Goal: Obtain resource: Obtain resource

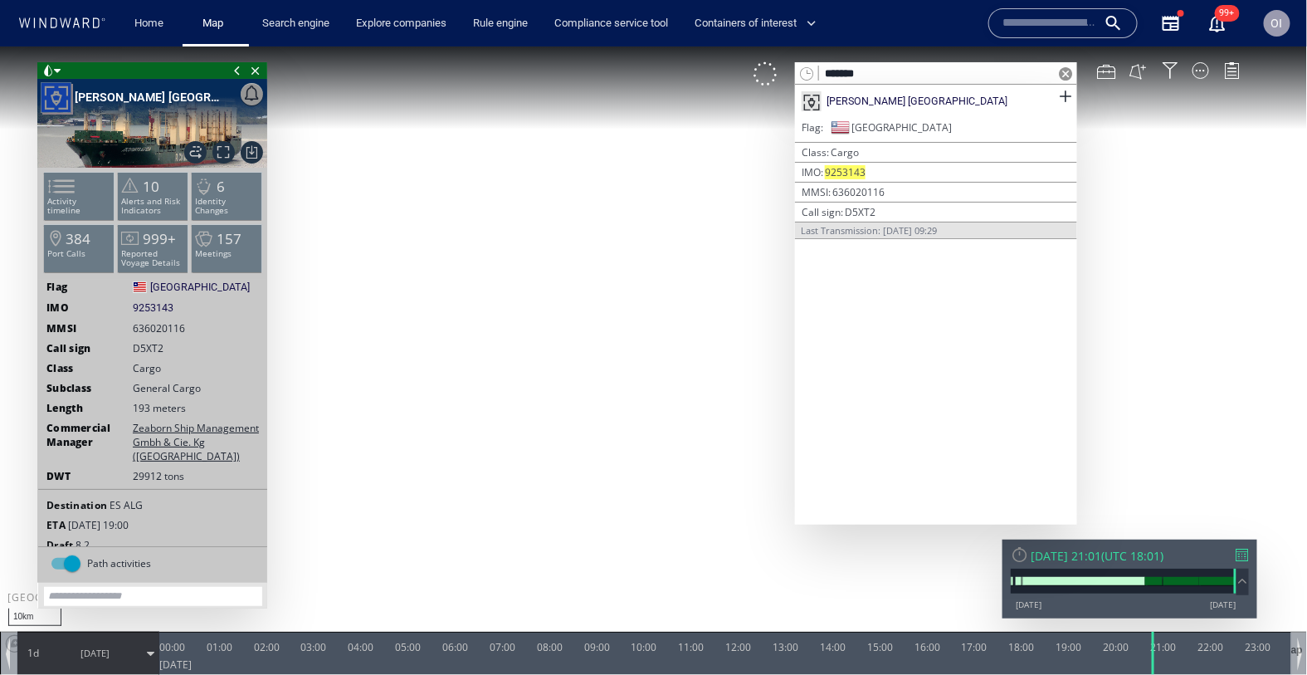
click at [889, 72] on input "*******" at bounding box center [936, 73] width 235 height 22
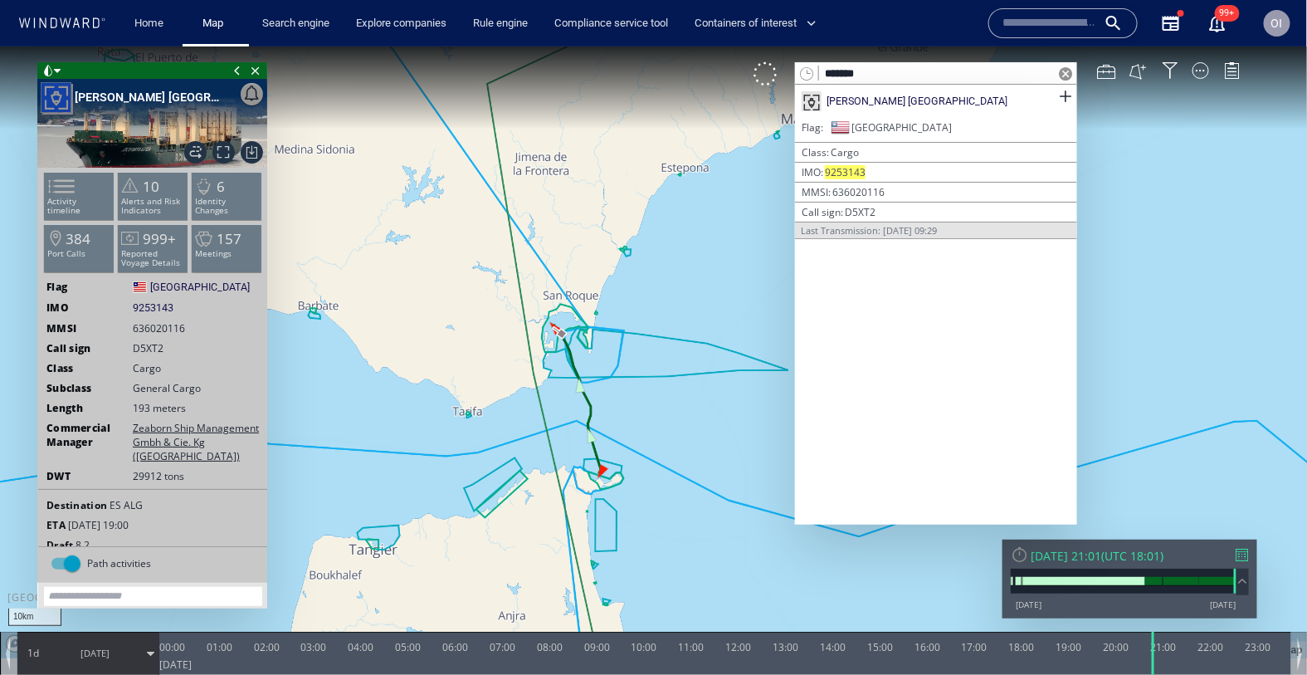
paste input "text"
type input "*******"
click at [1067, 93] on span at bounding box center [1065, 95] width 21 height 21
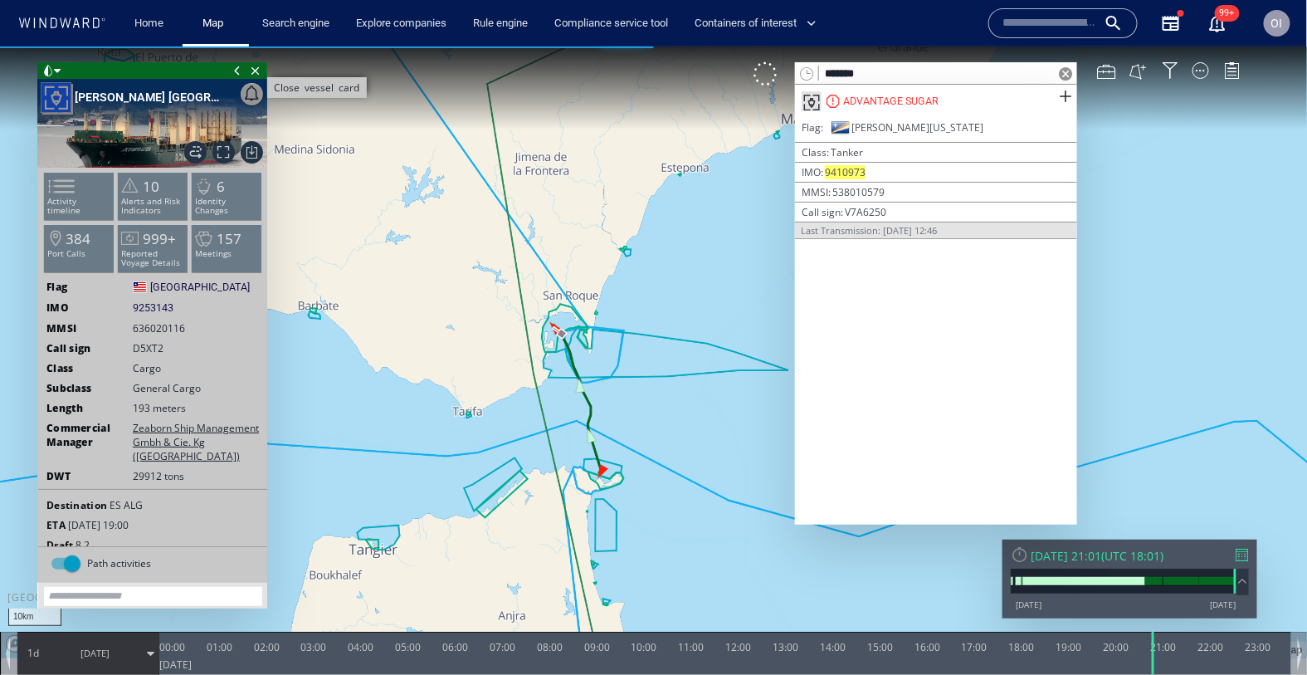
click at [258, 66] on span "Close vessel card" at bounding box center [256, 69] width 18 height 17
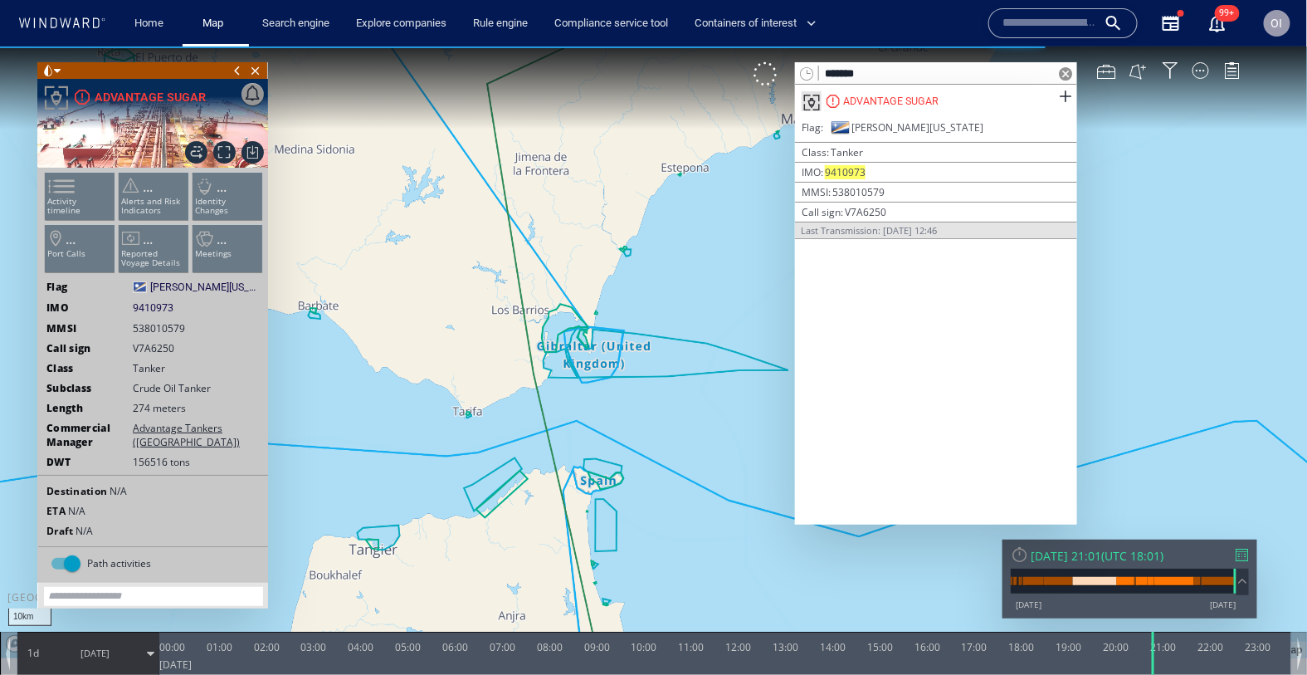
click at [1245, 555] on div at bounding box center [1243, 554] width 12 height 12
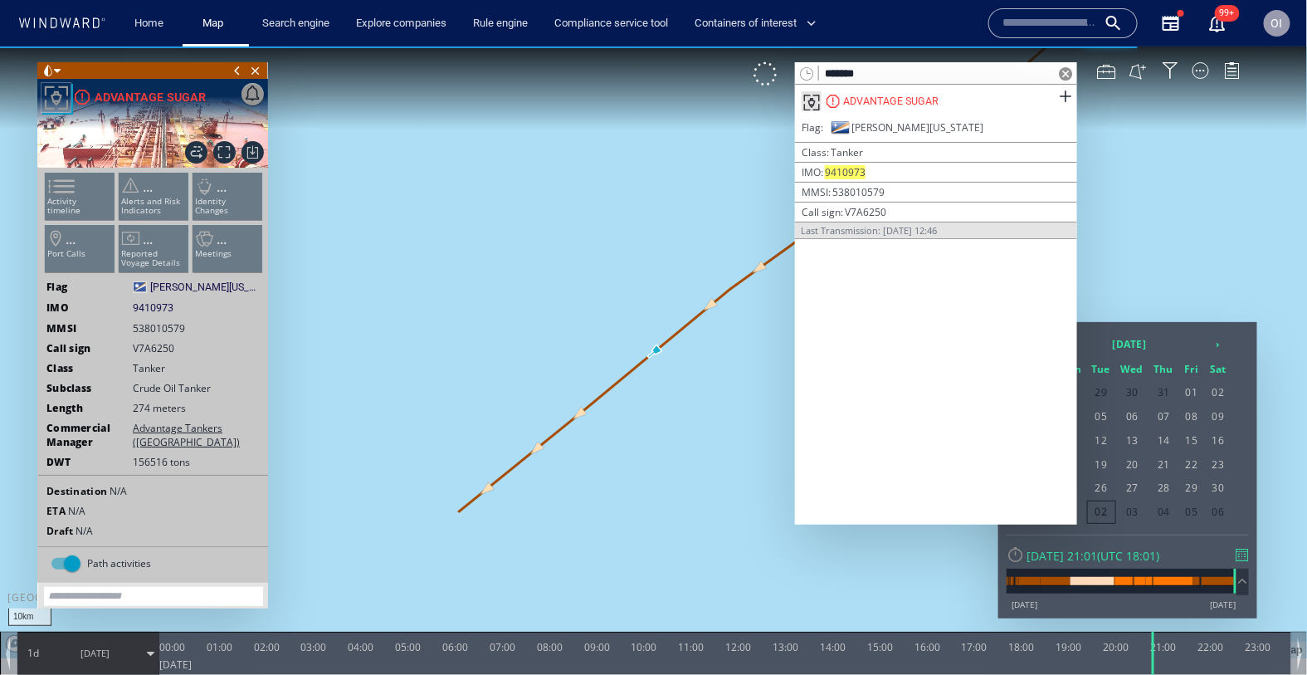
click at [1068, 76] on span at bounding box center [1065, 72] width 13 height 13
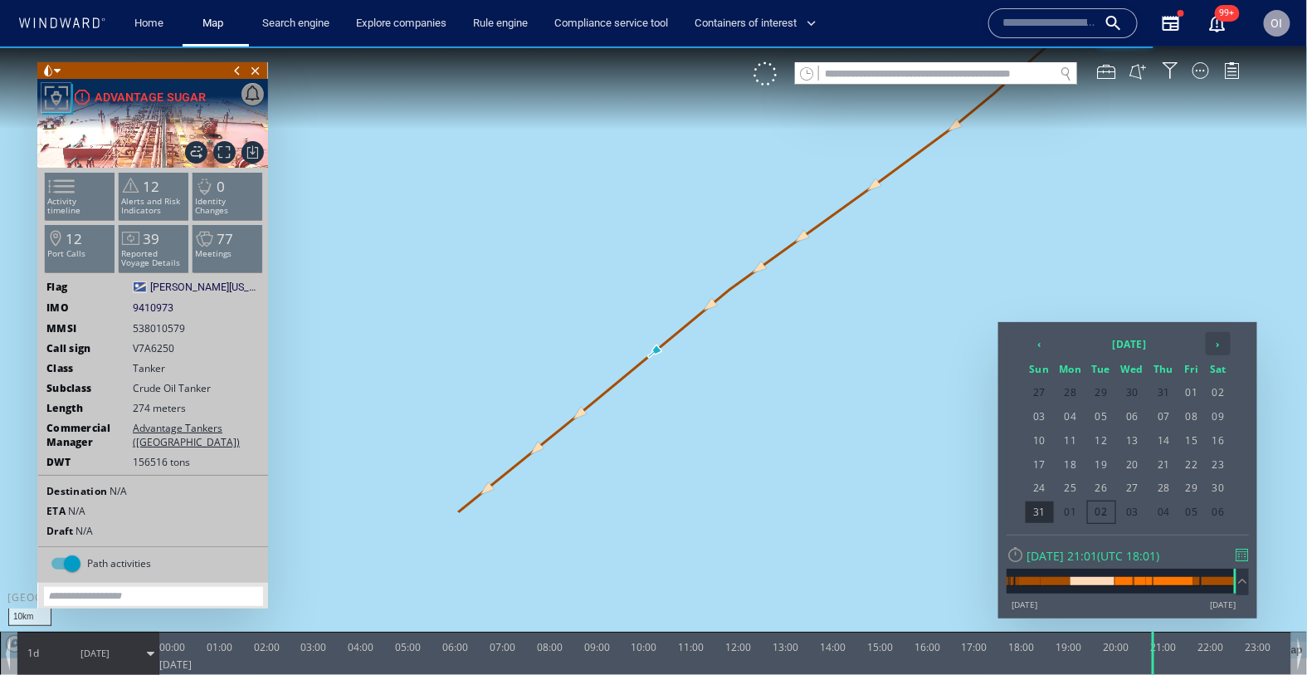
click at [1211, 344] on th "›" at bounding box center [1218, 342] width 25 height 23
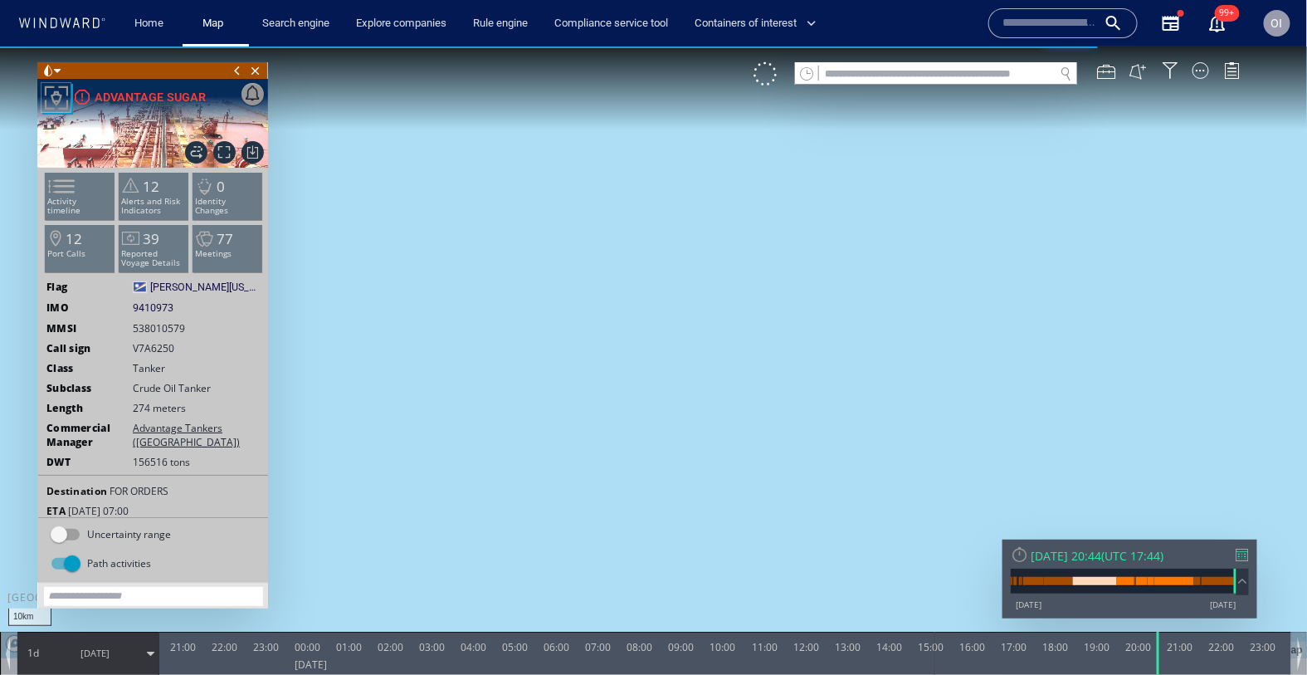
click at [1238, 554] on div at bounding box center [1243, 554] width 12 height 12
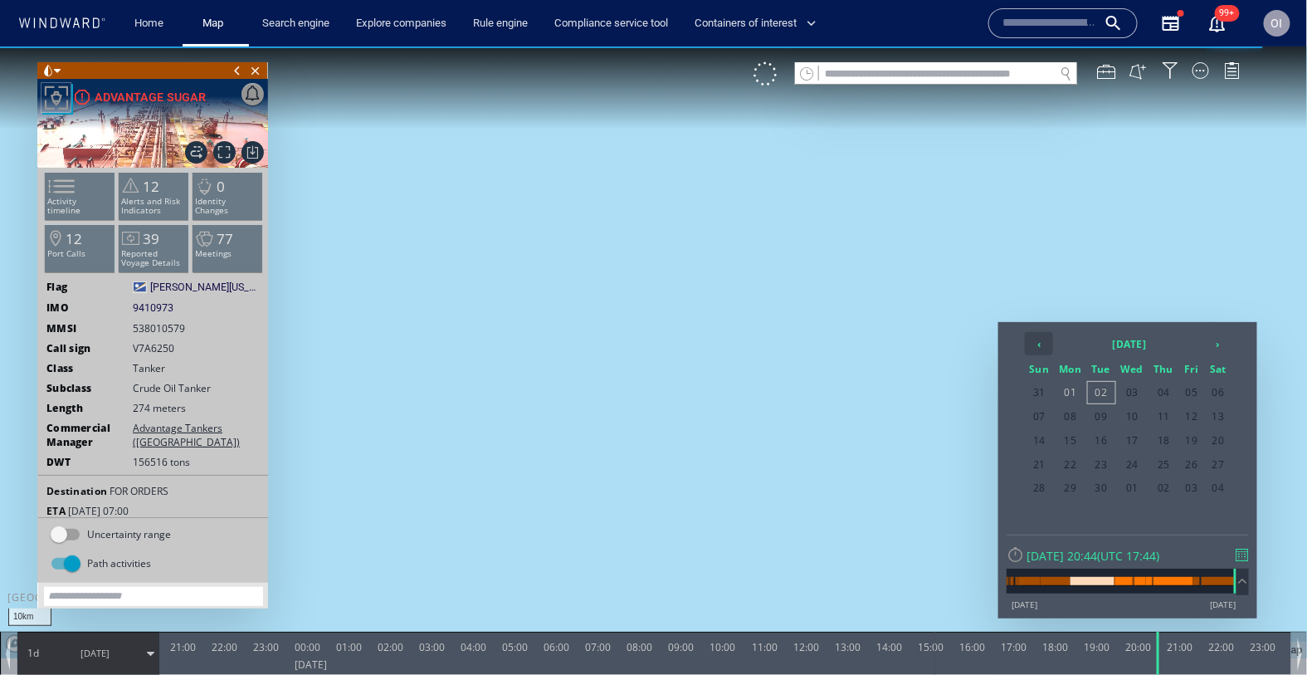
click at [1035, 349] on th "‹" at bounding box center [1039, 342] width 28 height 23
click at [1036, 349] on th "‹" at bounding box center [1039, 342] width 28 height 23
click at [1192, 414] on span "11" at bounding box center [1191, 416] width 25 height 22
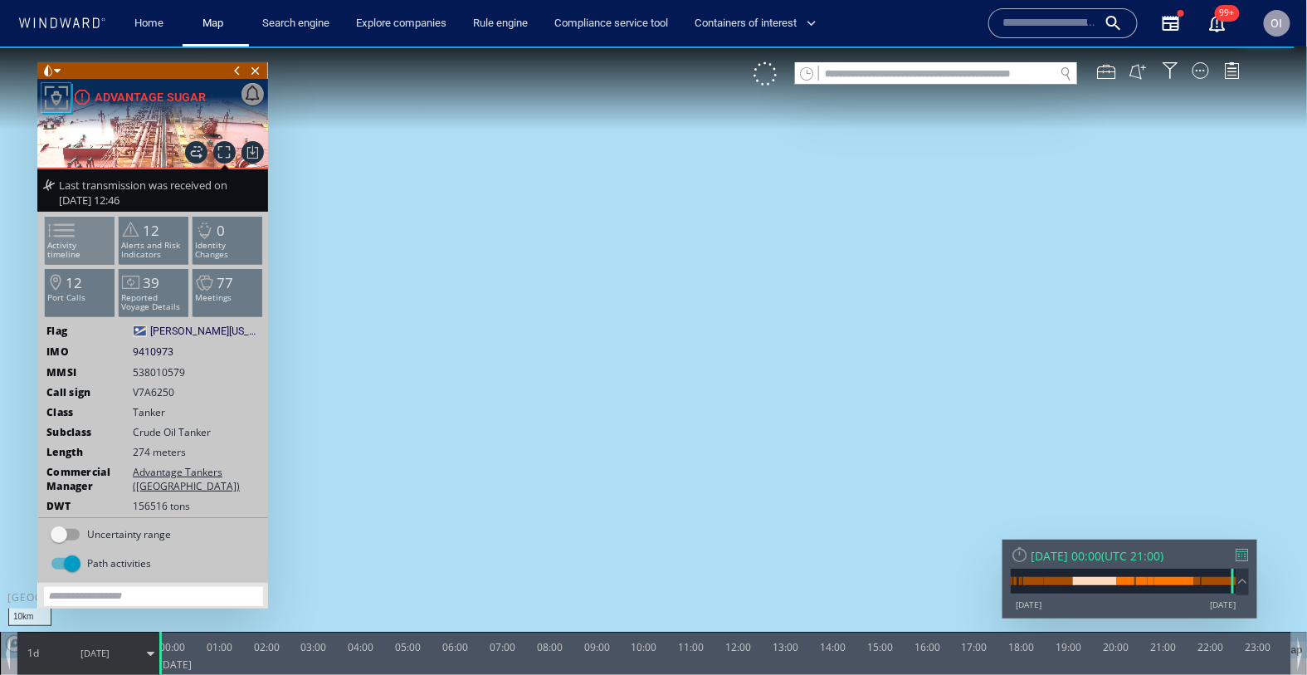
click at [82, 232] on li "Activity timeline" at bounding box center [80, 239] width 71 height 48
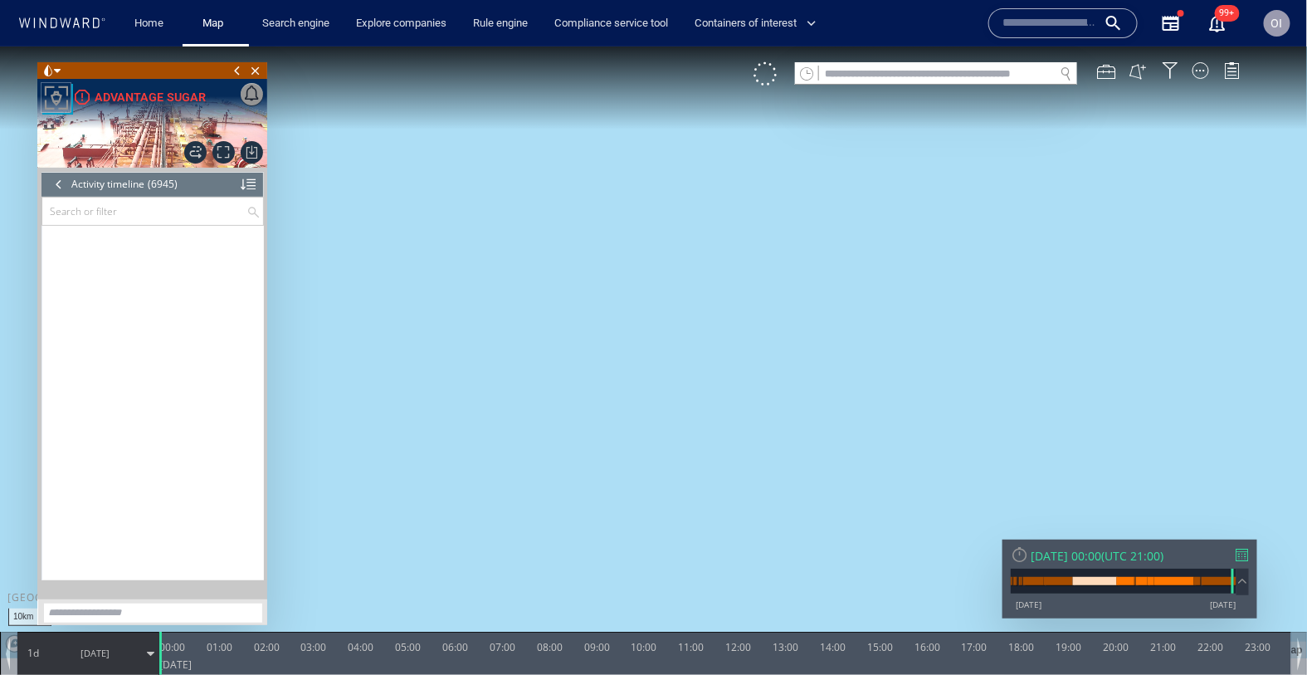
scroll to position [316675, 0]
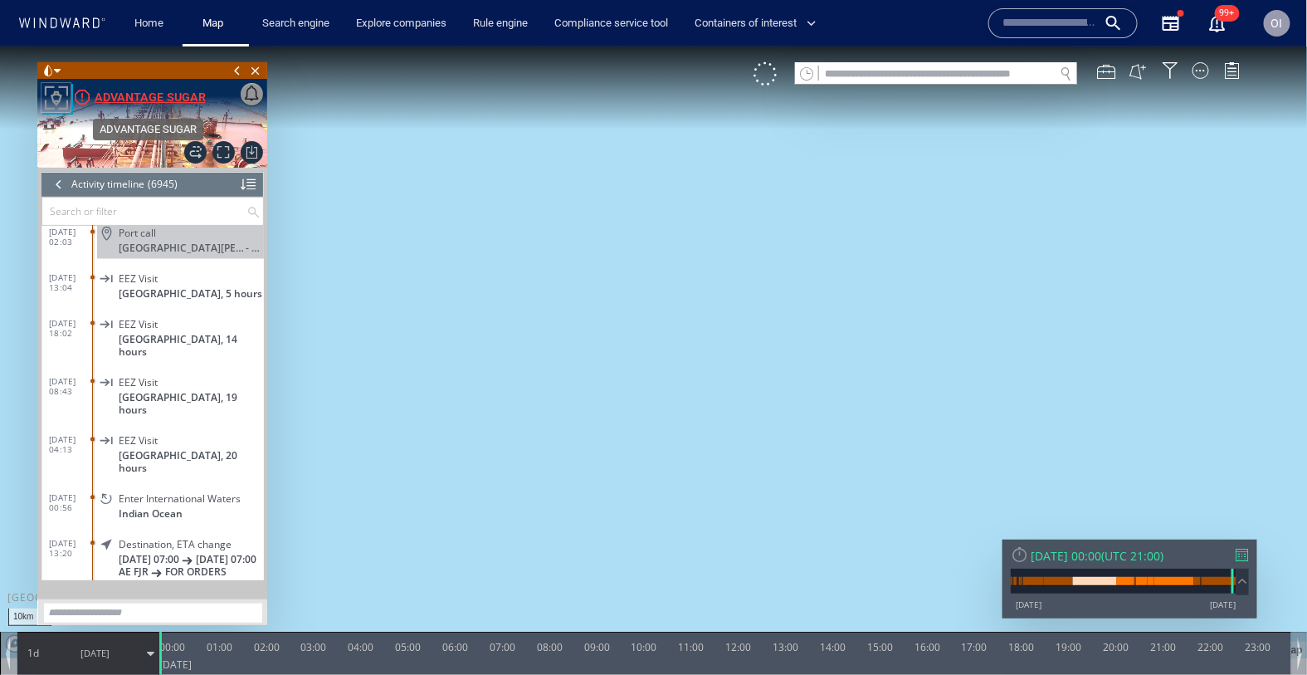
click at [128, 86] on div "ADVANTAGE SUGAR" at bounding box center [150, 96] width 111 height 20
click at [1250, 557] on div "Fri 11/07/2025 00:00 ( UTC 21:00 ) 08/01/13 02/09/25" at bounding box center [1130, 578] width 255 height 79
click at [1240, 557] on div at bounding box center [1243, 554] width 12 height 12
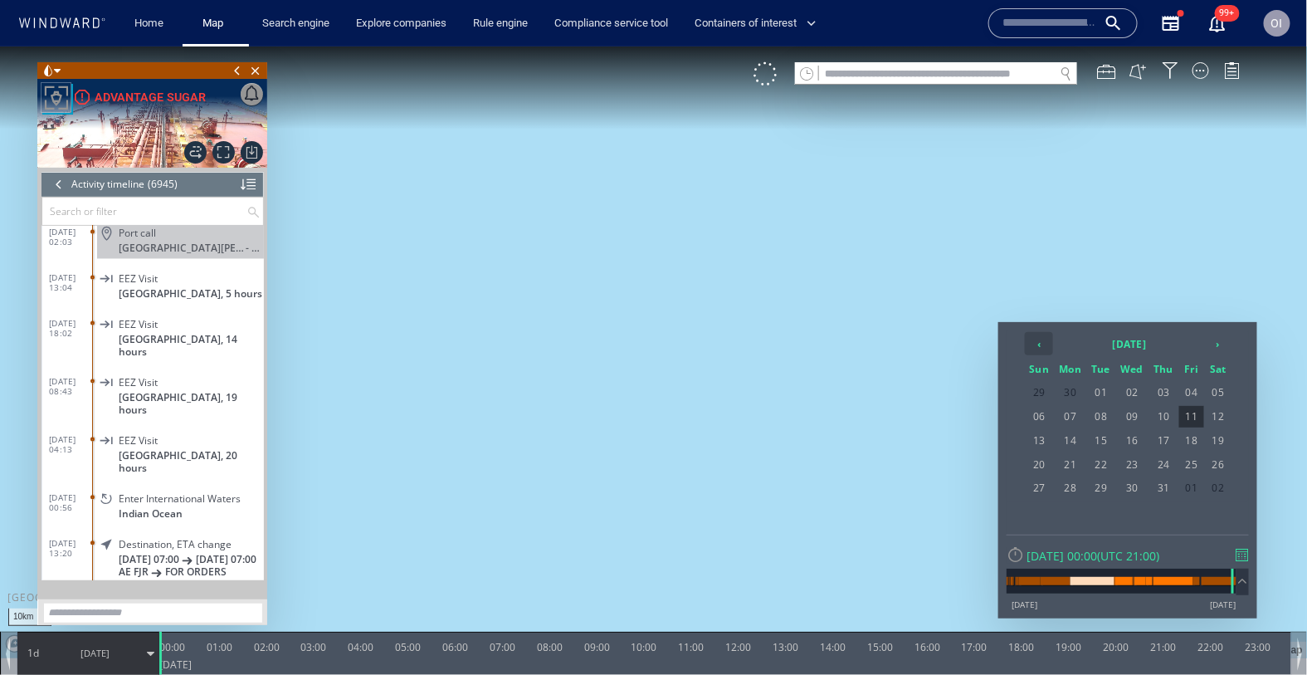
click at [1043, 345] on th "‹" at bounding box center [1039, 342] width 28 height 23
click at [1215, 340] on th "›" at bounding box center [1218, 342] width 25 height 23
click at [1196, 392] on span "01" at bounding box center [1191, 392] width 25 height 22
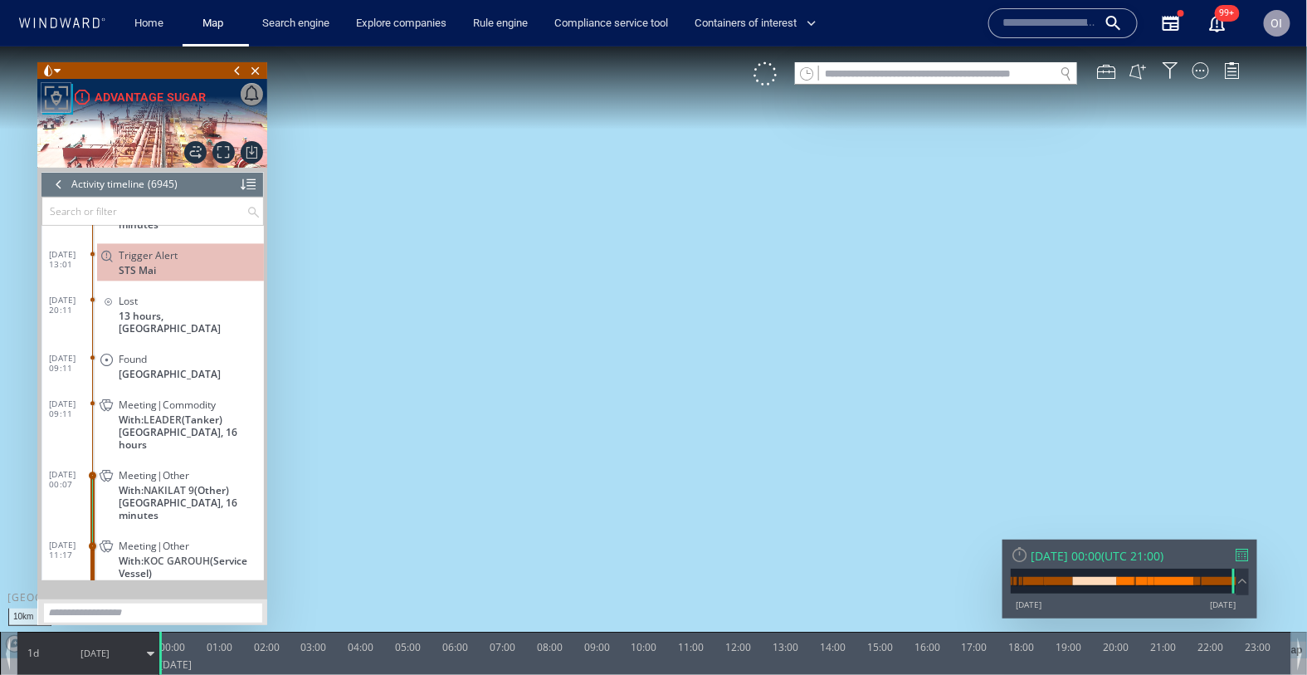
scroll to position [312131, 0]
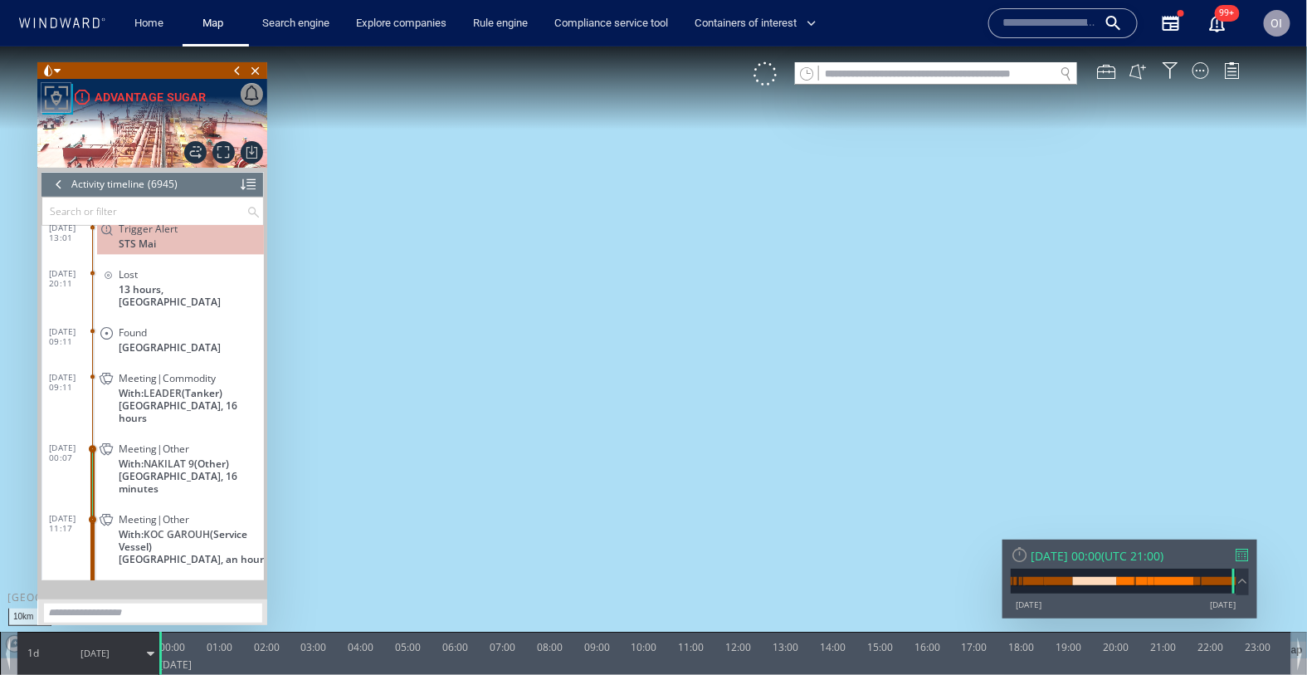
click at [196, 442] on div "Meeting|Other" at bounding box center [188, 448] width 139 height 12
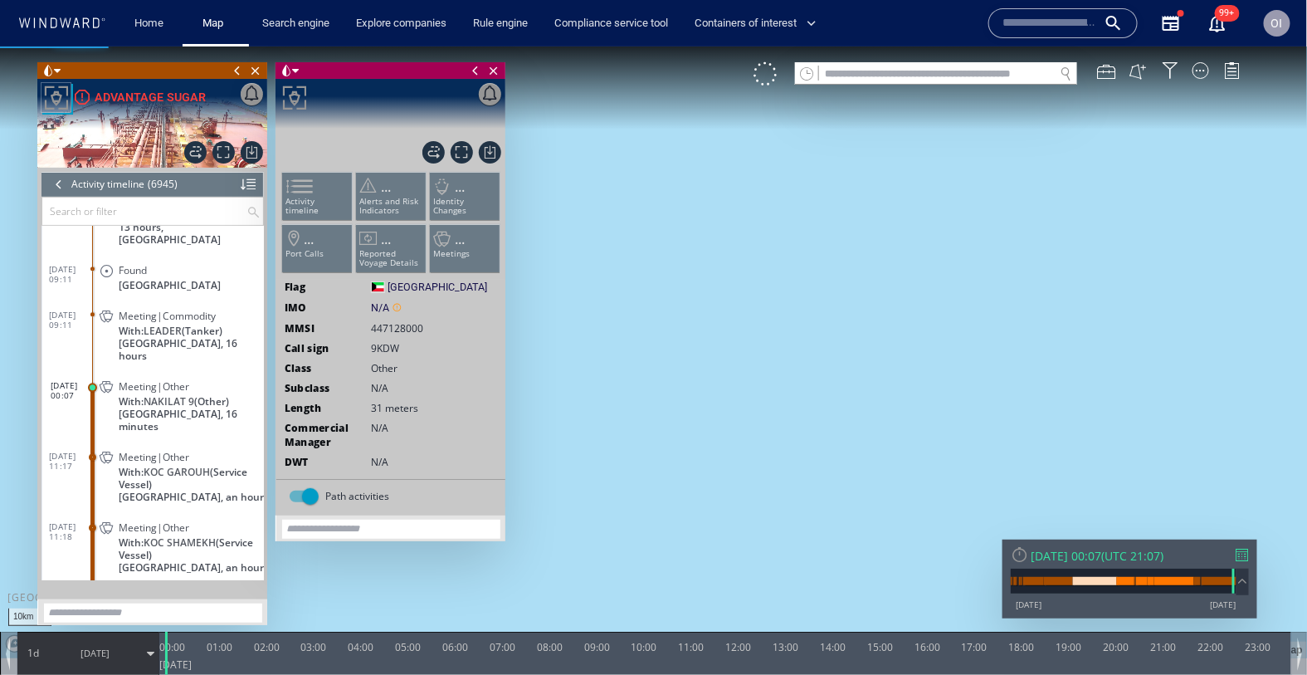
scroll to position [312237, 0]
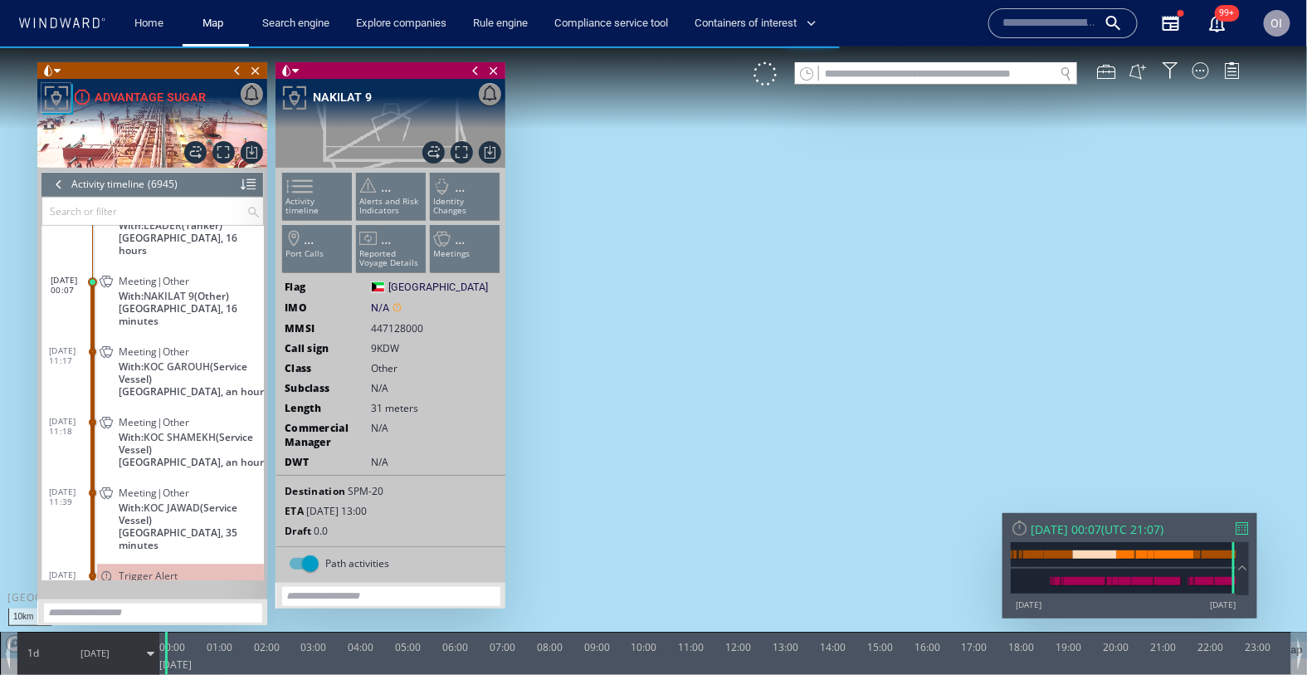
click at [92, 198] on input "text" at bounding box center [144, 210] width 204 height 27
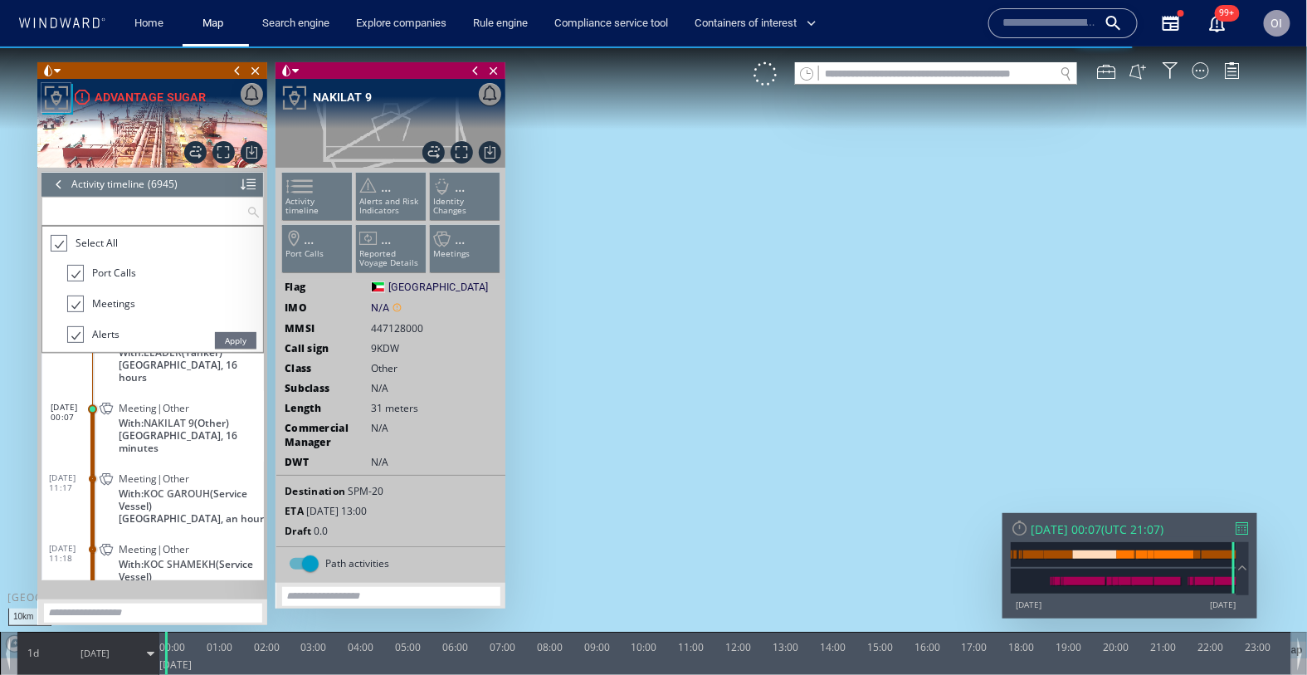
click at [56, 240] on div at bounding box center [58, 242] width 17 height 19
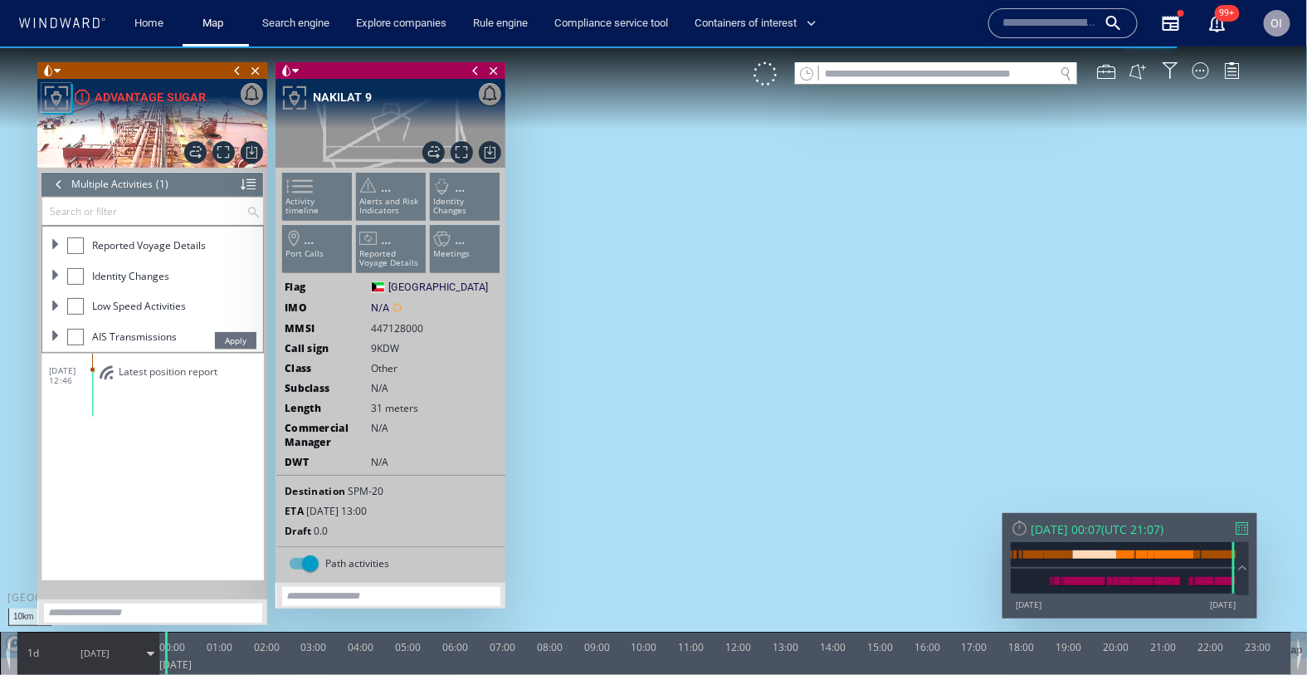
scroll to position [183, 0]
click at [46, 334] on ul "Select All Port Calls Meetings Alerts Alerts and Risk Indicators Area Visits Re…" at bounding box center [152, 288] width 221 height 125
click at [55, 334] on span at bounding box center [56, 333] width 10 height 10
click at [56, 266] on span at bounding box center [56, 265] width 10 height 10
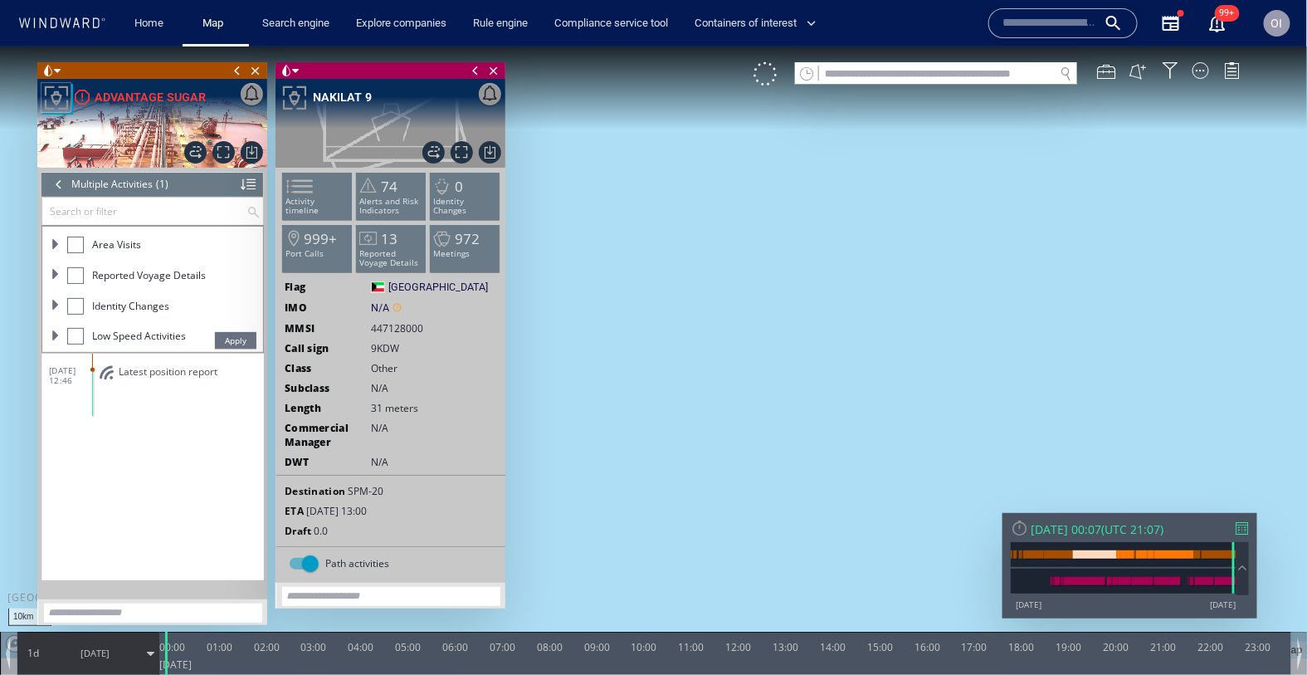
scroll to position [171, 0]
click at [51, 283] on span at bounding box center [56, 283] width 10 height 10
click at [56, 333] on span at bounding box center [56, 333] width 10 height 10
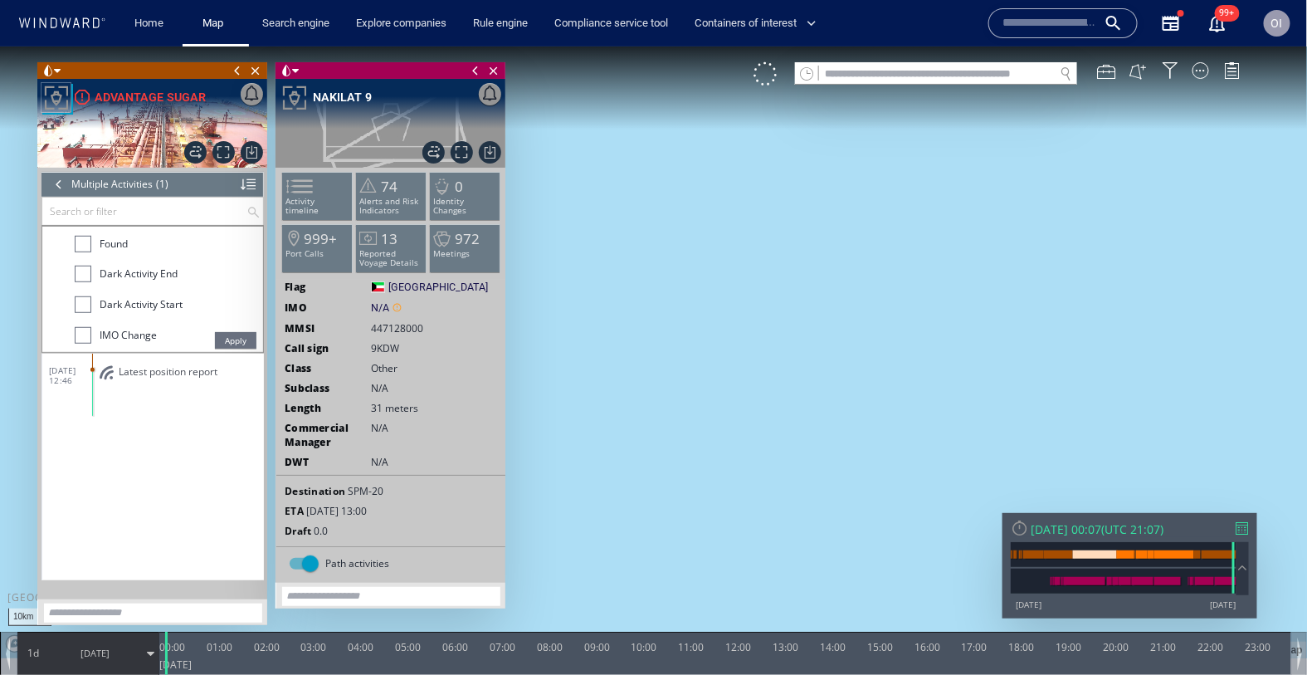
click at [219, 407] on div "02/09/25 12:46 Latest position report" at bounding box center [153, 466] width 222 height 227
click at [56, 178] on div at bounding box center [59, 183] width 18 height 25
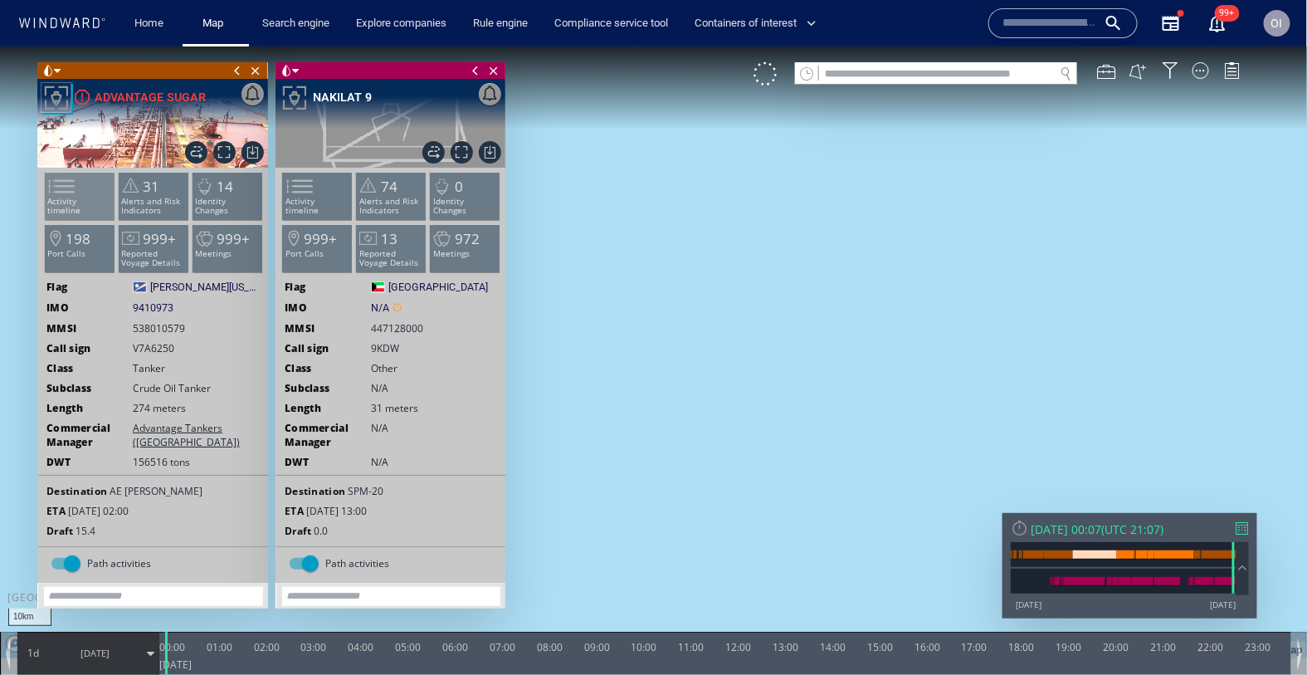
click at [95, 192] on li "Activity timeline" at bounding box center [80, 195] width 71 height 48
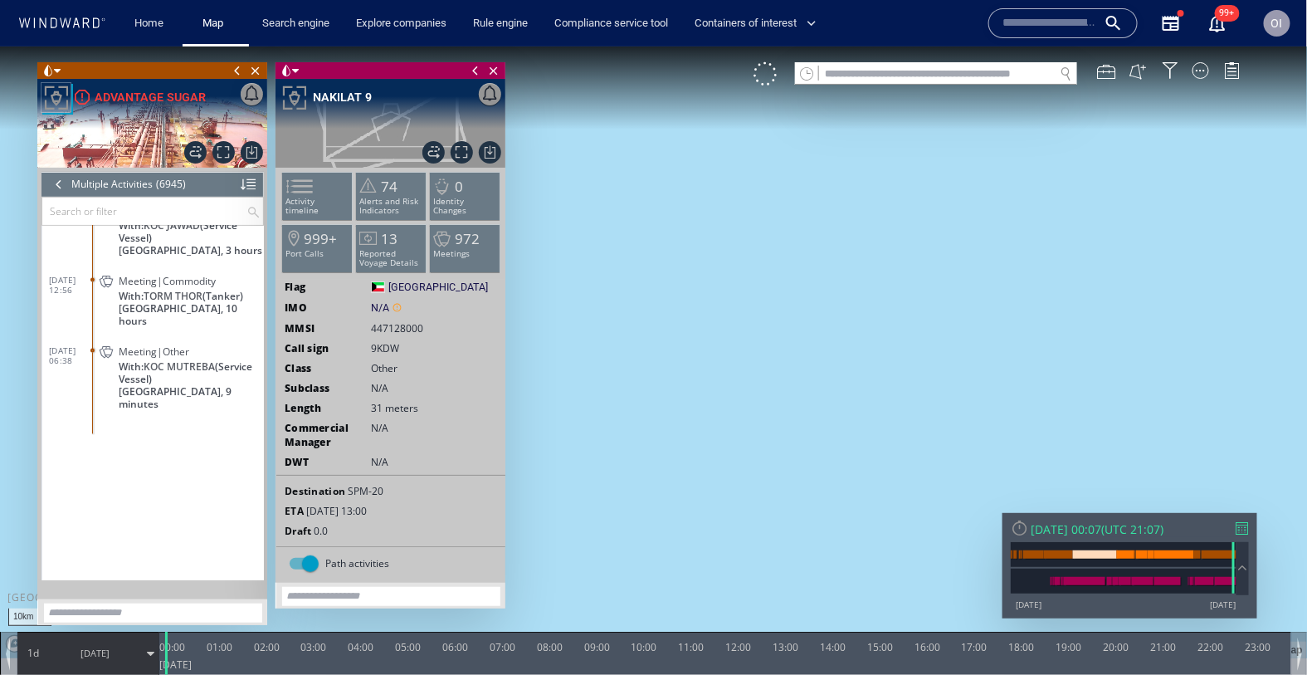
scroll to position [311743, 0]
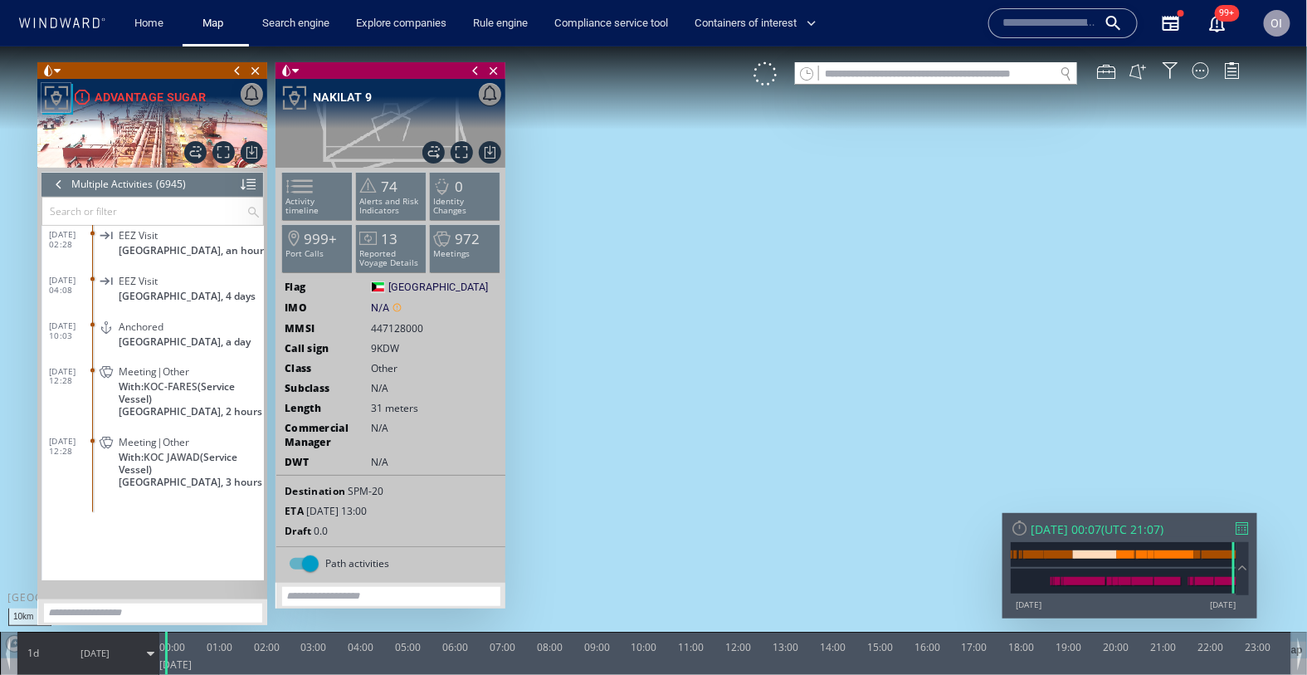
click at [1250, 526] on div "Fri 01/08/2025 00:07 ( UTC 21:07 ) 08/01/13 02/09/25" at bounding box center [1130, 564] width 255 height 105
click at [1241, 528] on div at bounding box center [1243, 527] width 12 height 12
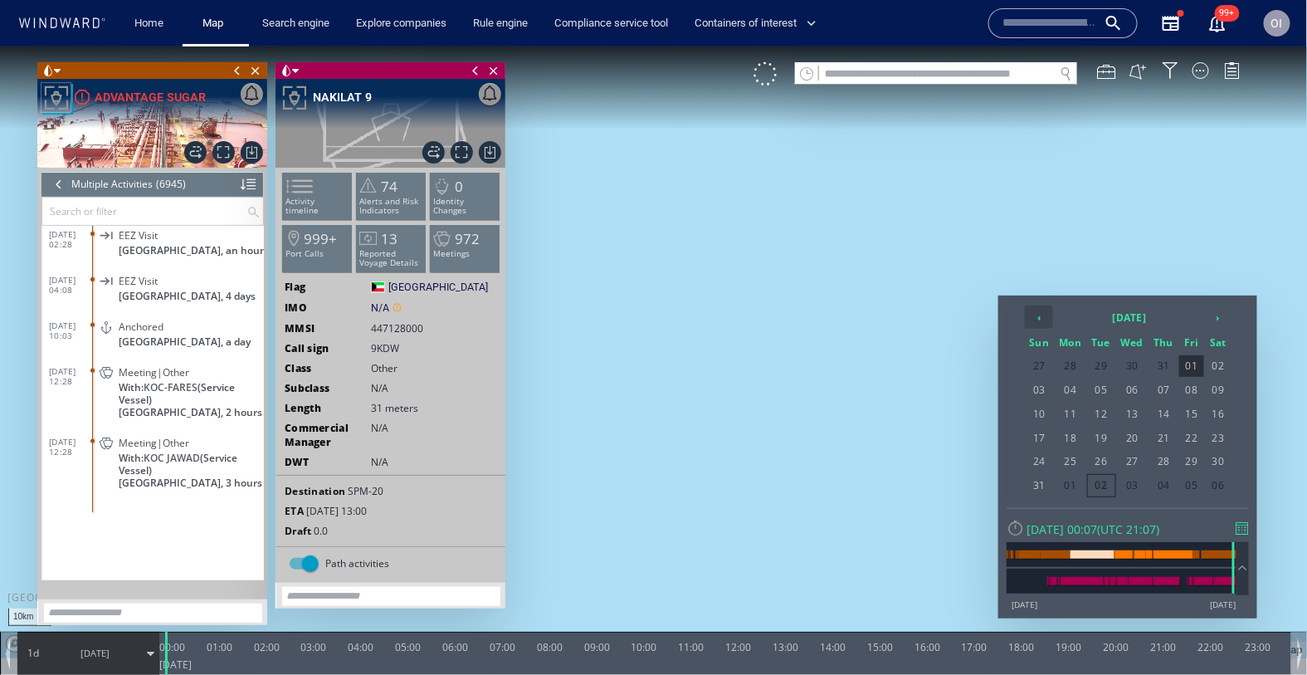
click at [1032, 320] on th "‹" at bounding box center [1039, 316] width 28 height 23
click at [1187, 388] on span "11" at bounding box center [1191, 389] width 25 height 22
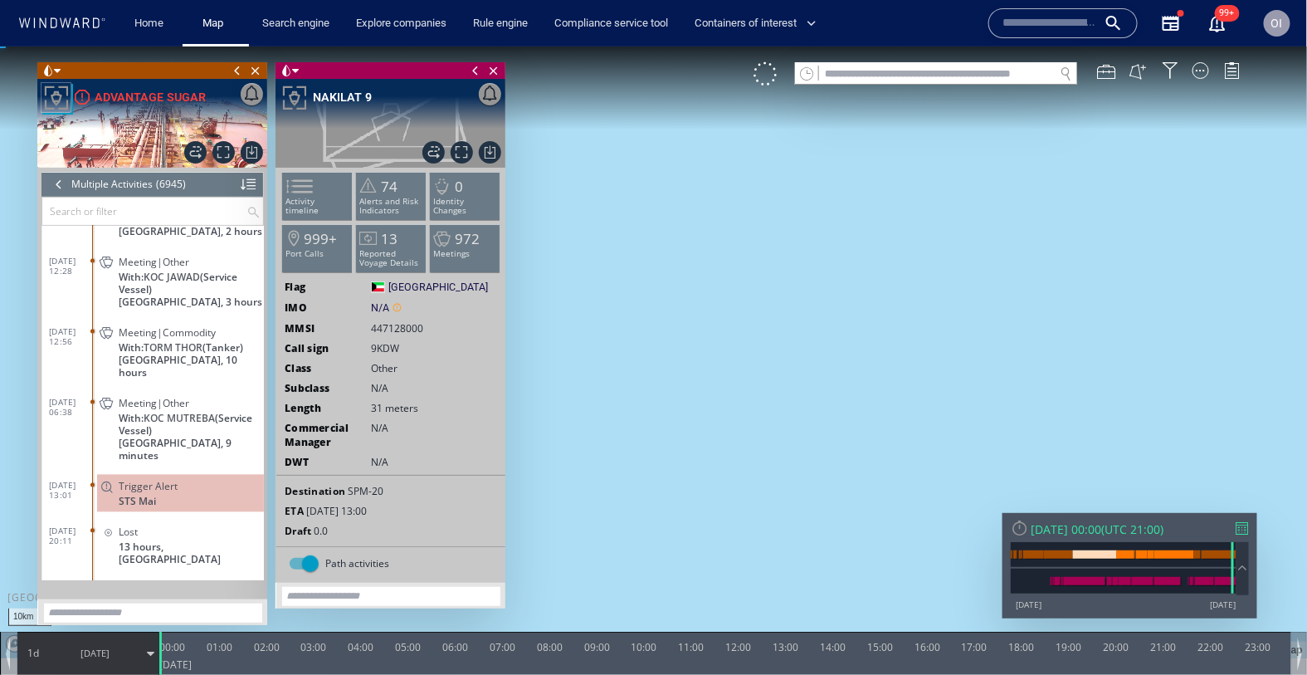
scroll to position [312043, 0]
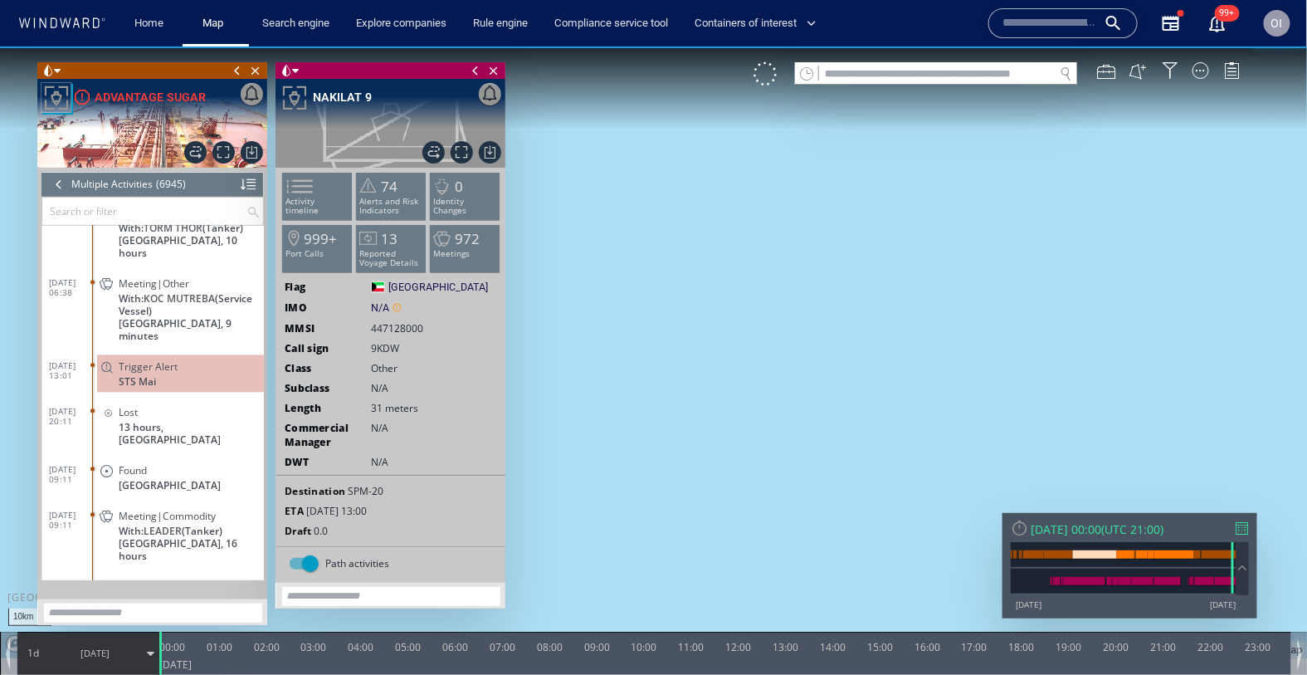
click at [105, 216] on input "text" at bounding box center [144, 210] width 204 height 27
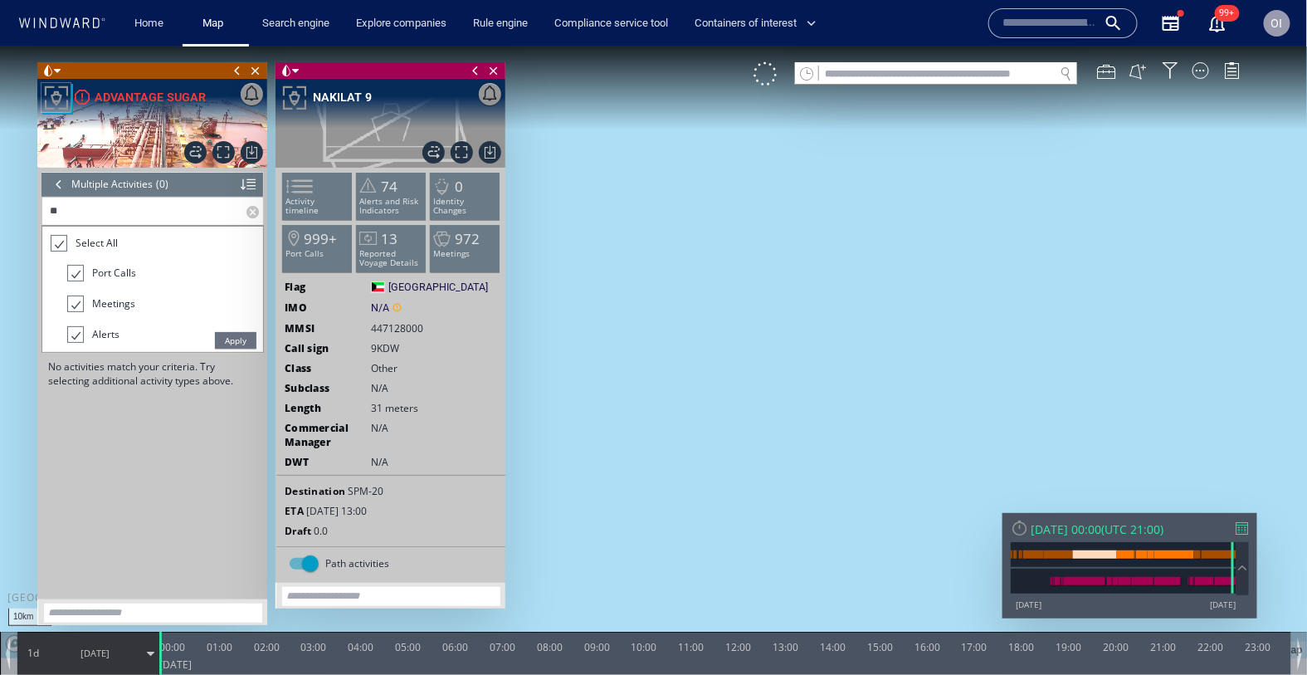
type input "*"
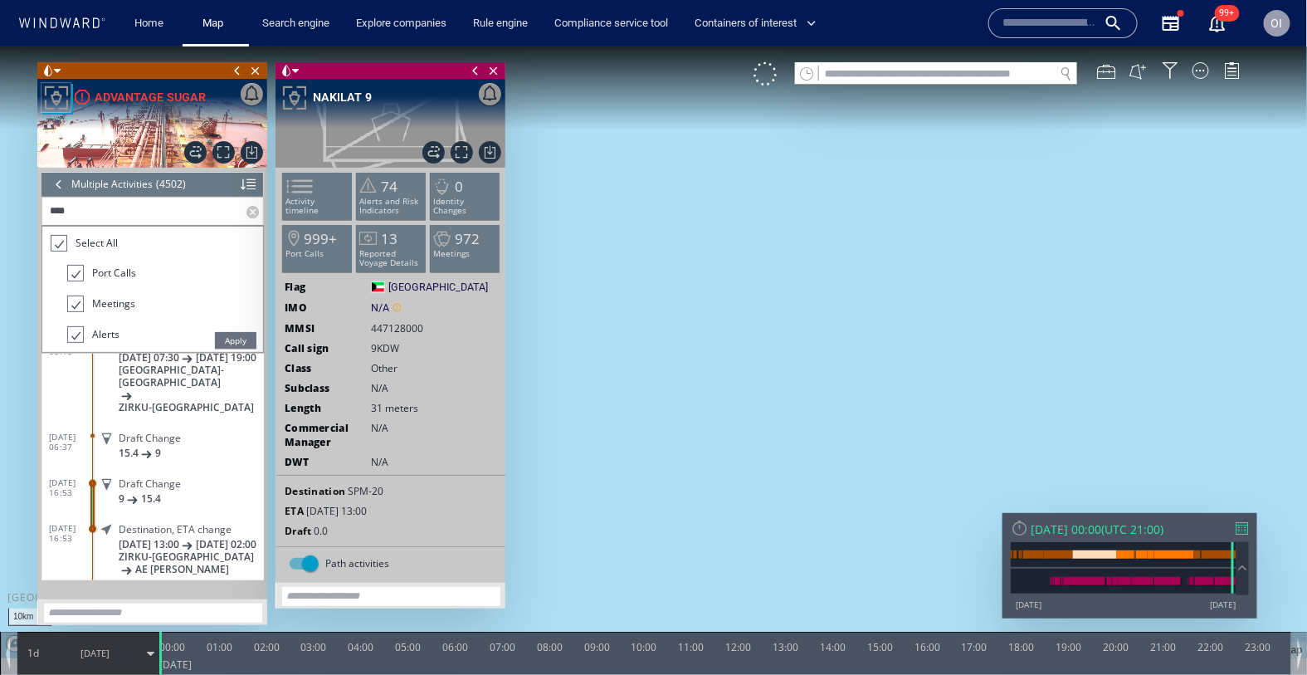
scroll to position [17348, 0]
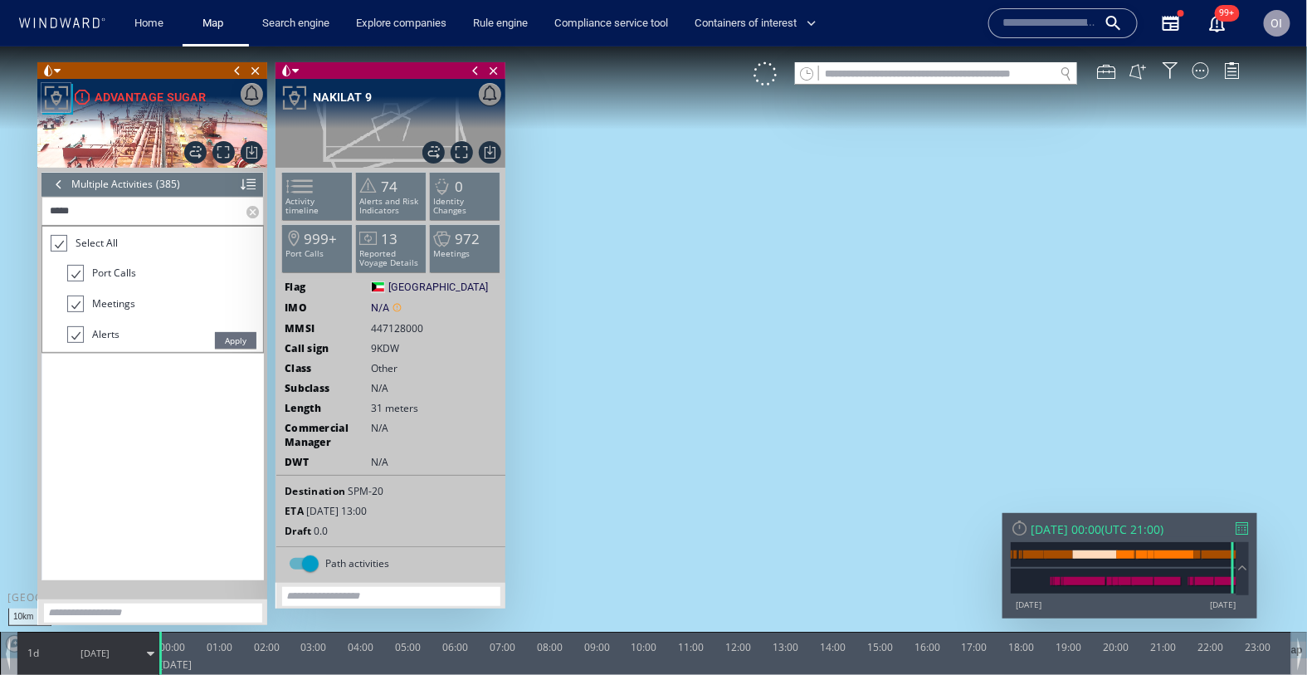
type input "*****"
click at [230, 342] on span "Apply" at bounding box center [235, 339] width 41 height 17
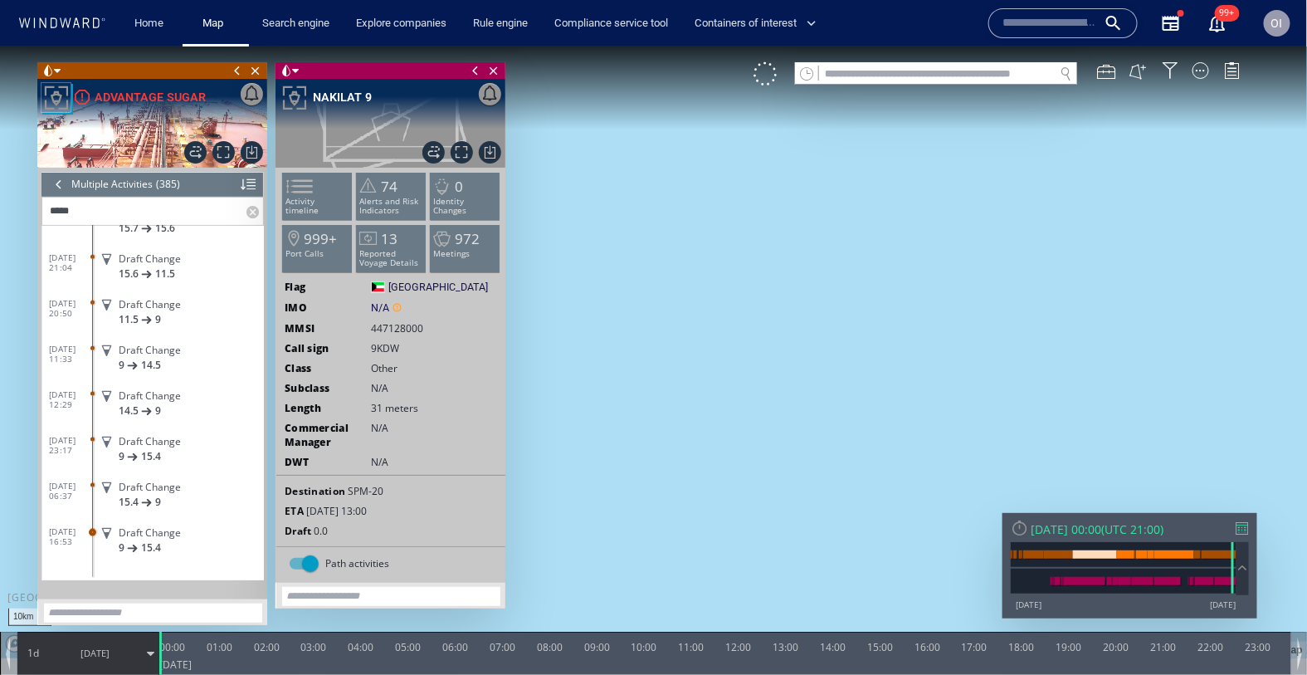
scroll to position [17236, 0]
drag, startPoint x: 173, startPoint y: 504, endPoint x: 47, endPoint y: 492, distance: 126.7
click at [47, 492] on div "13/04/25 19:11 Draft Change 9 15.6 14/04/25 02:35 Draft Change 15.6 15.7 26/05/…" at bounding box center [153, 312] width 222 height 502
click at [497, 71] on span "Close vessel card" at bounding box center [494, 69] width 18 height 17
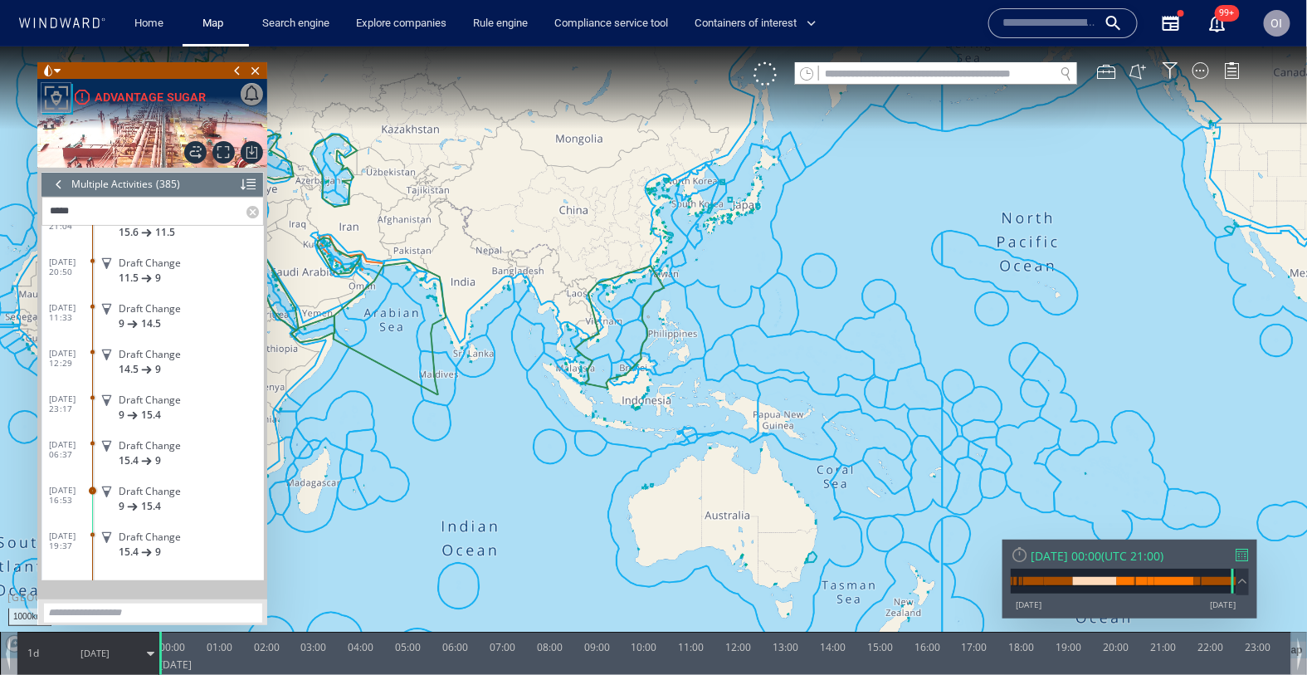
drag, startPoint x: 322, startPoint y: 359, endPoint x: 445, endPoint y: 376, distance: 124.0
click at [445, 376] on canvas "Map" at bounding box center [654, 352] width 1308 height 612
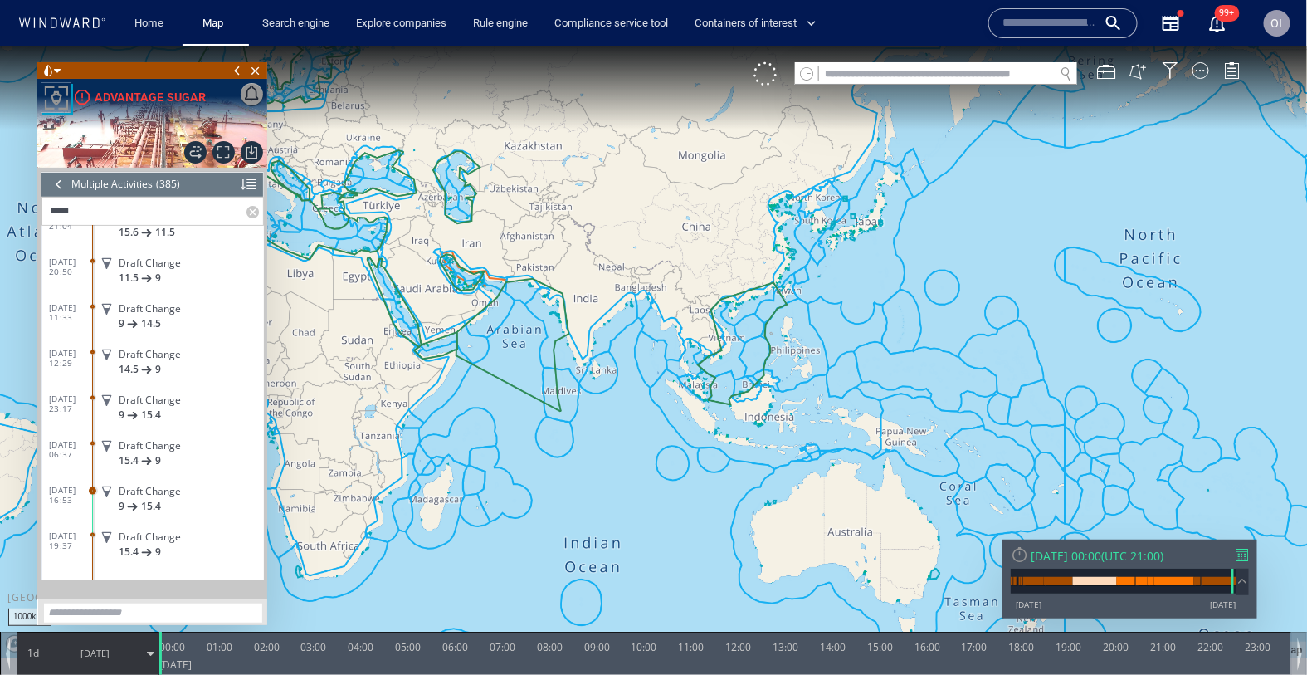
click at [60, 188] on div at bounding box center [59, 183] width 18 height 25
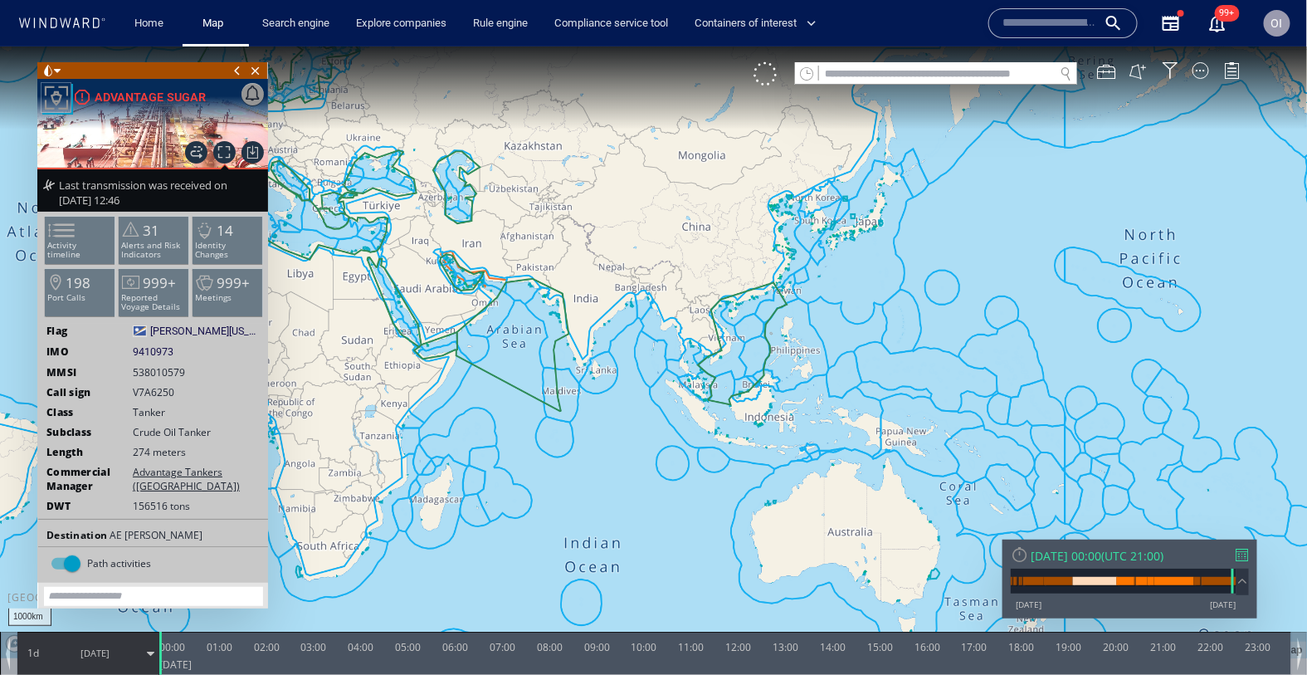
click at [159, 374] on span "538010579" at bounding box center [159, 371] width 52 height 14
click at [127, 374] on div "MMSI 538010579" at bounding box center [153, 371] width 230 height 14
drag, startPoint x: 129, startPoint y: 371, endPoint x: 188, endPoint y: 371, distance: 58.9
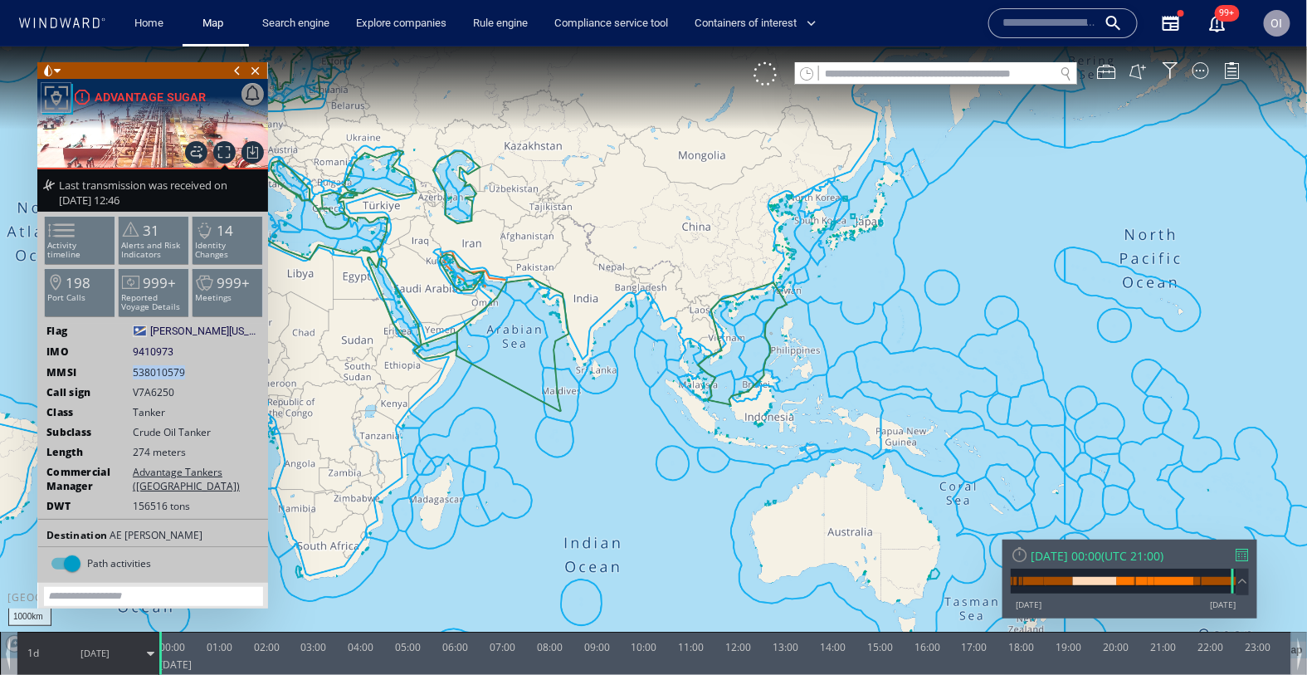
click at [188, 371] on div "MMSI 538010579" at bounding box center [153, 371] width 230 height 14
copy span "538010579"
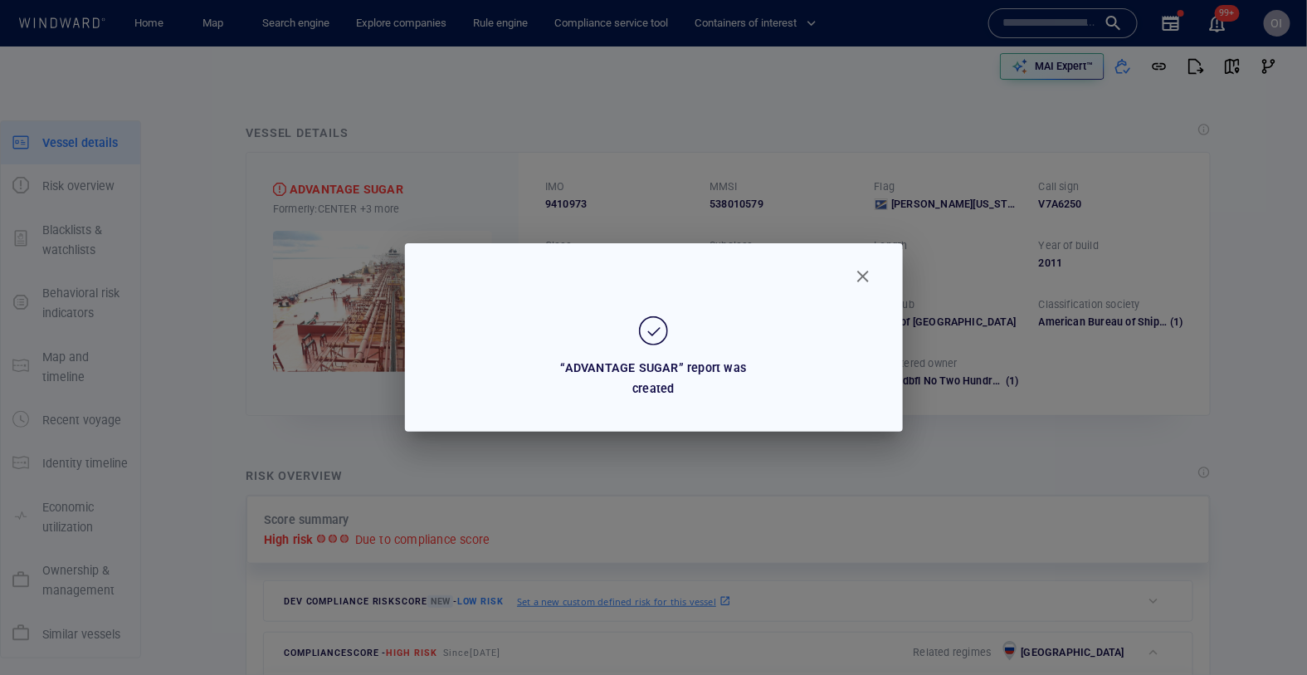
click at [866, 273] on span "Close" at bounding box center [863, 276] width 20 height 20
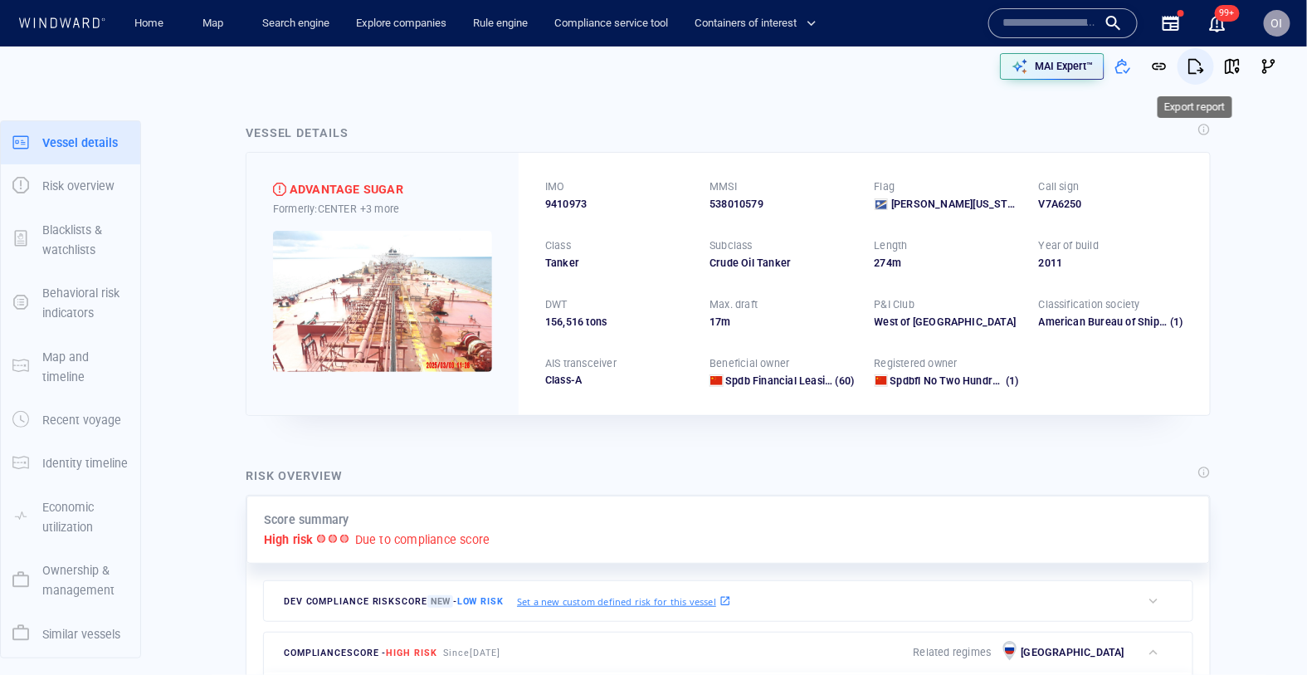
click at [1202, 59] on span "button" at bounding box center [1196, 66] width 17 height 17
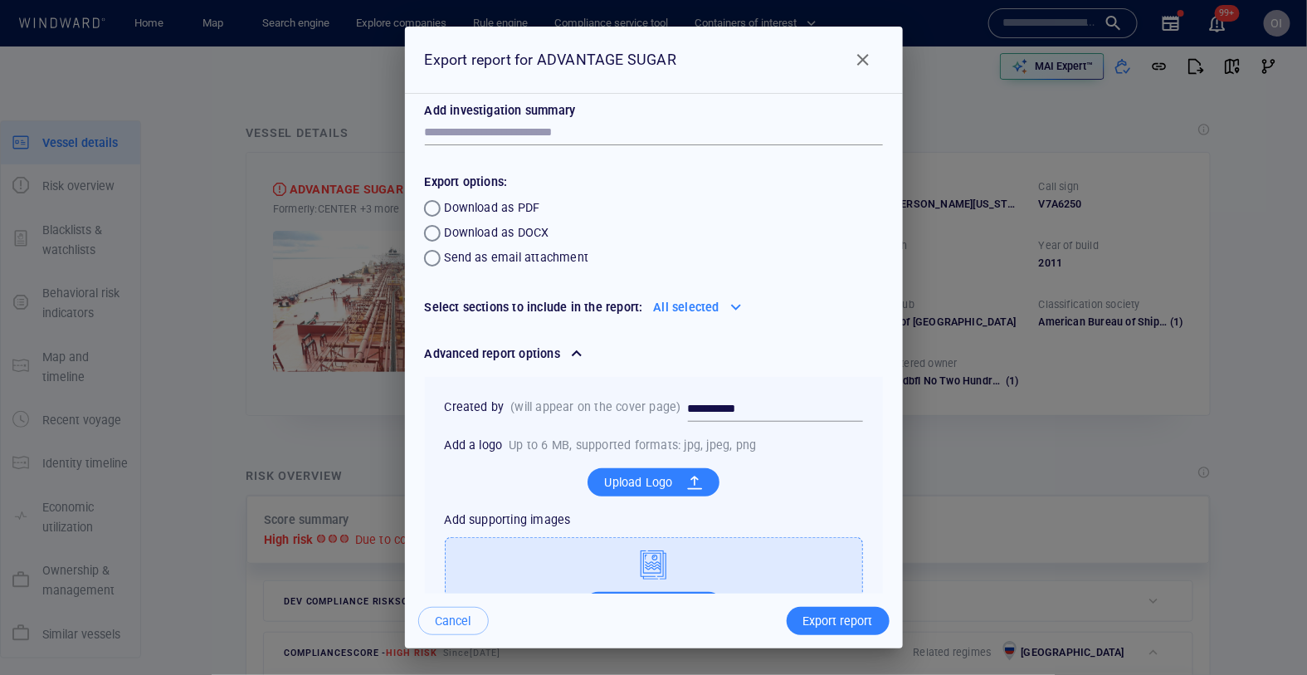
click at [872, 58] on span "Close" at bounding box center [863, 60] width 20 height 20
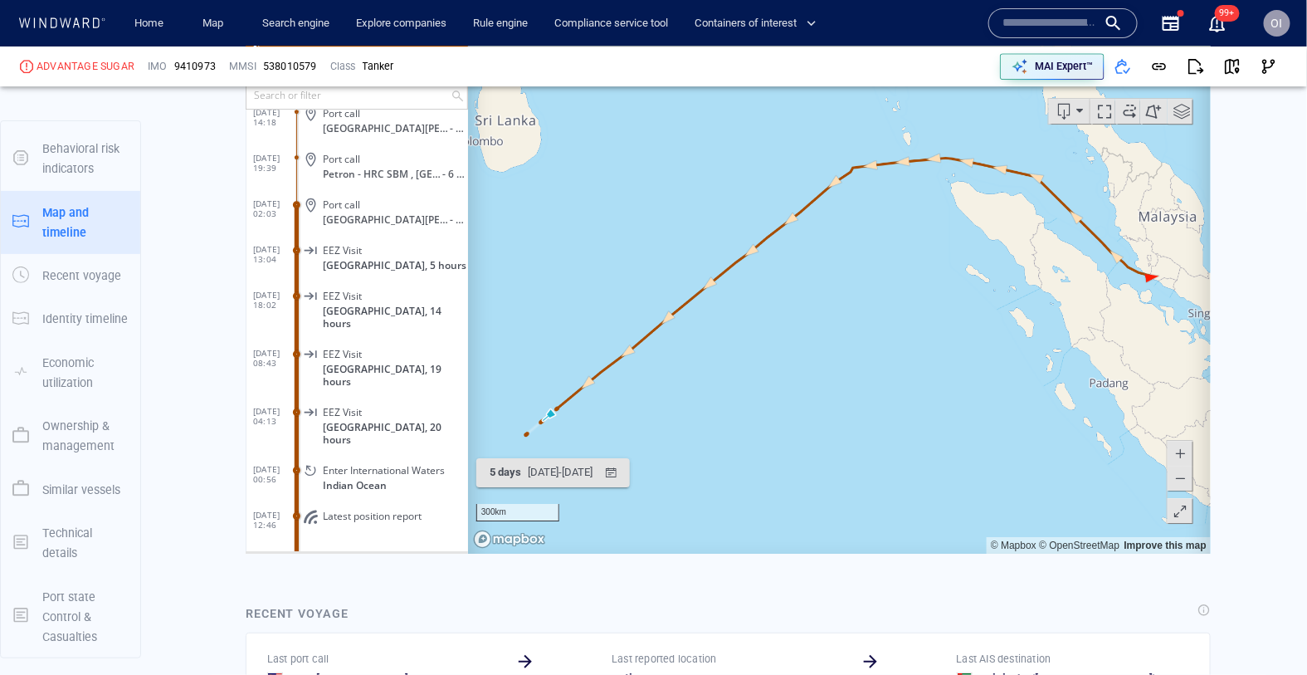
scroll to position [1927, 0]
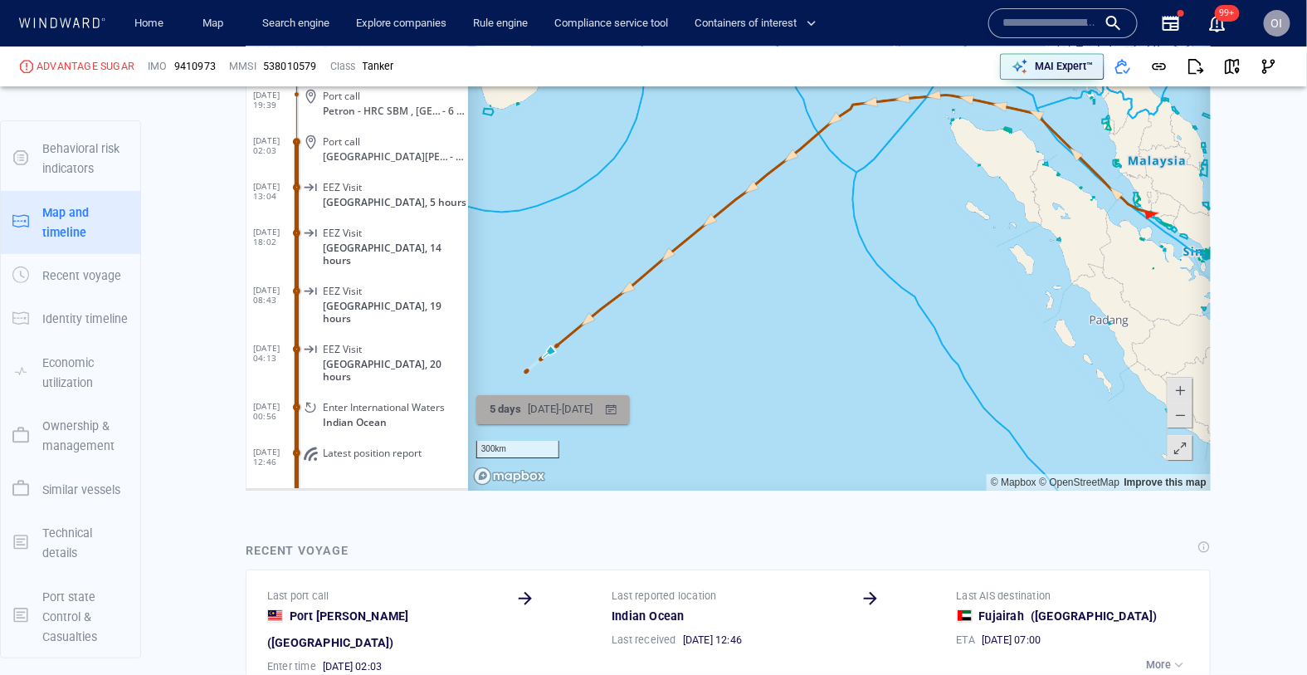
click at [622, 409] on div "button" at bounding box center [610, 410] width 24 height 24
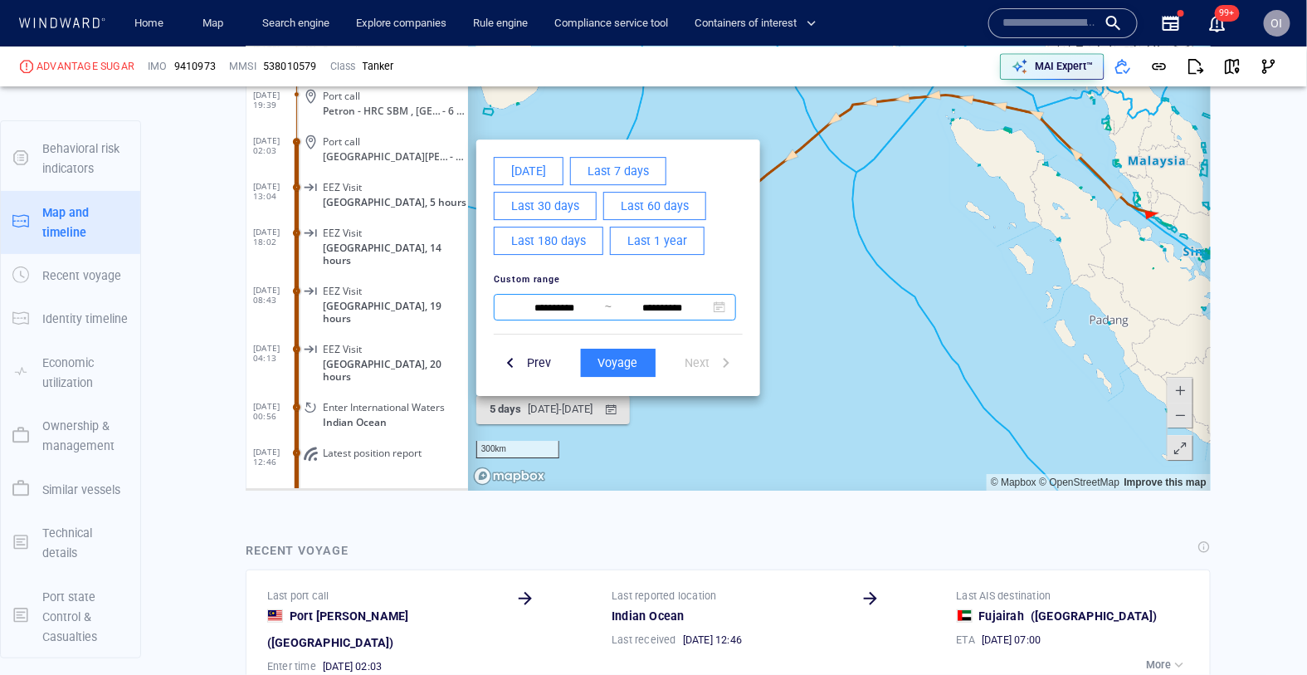
click at [662, 309] on input "**********" at bounding box center [661, 308] width 101 height 20
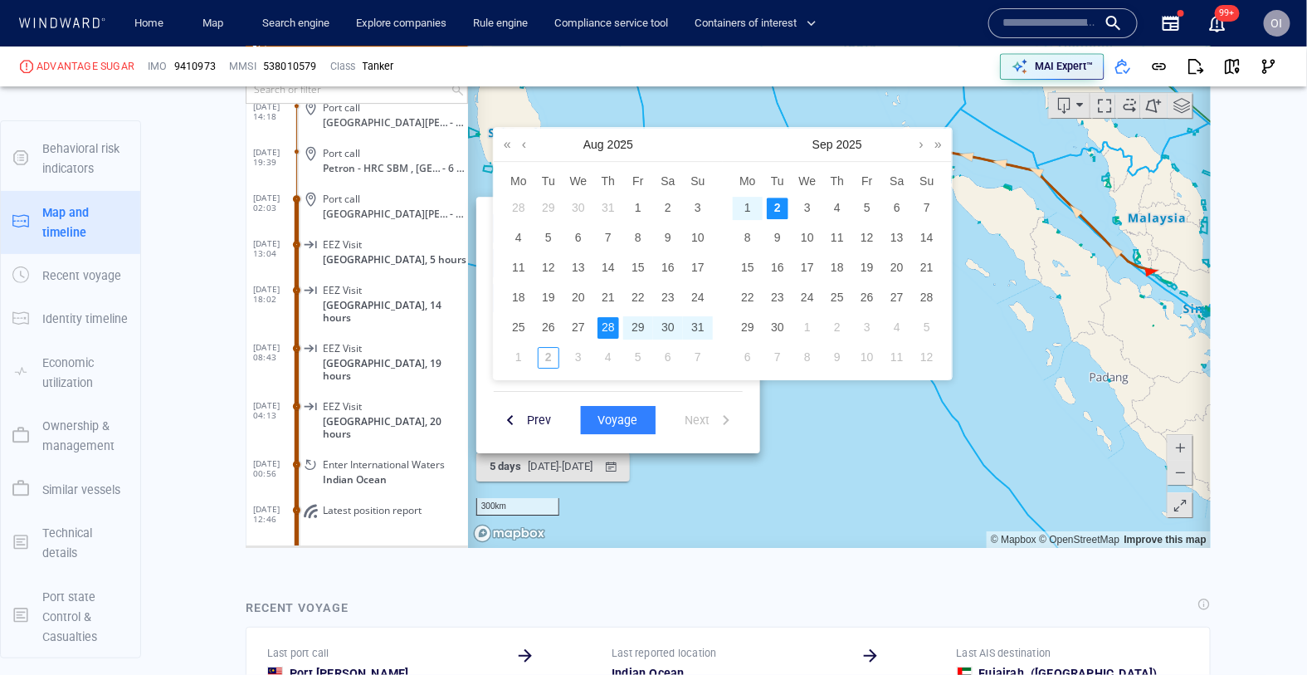
scroll to position [1865, 0]
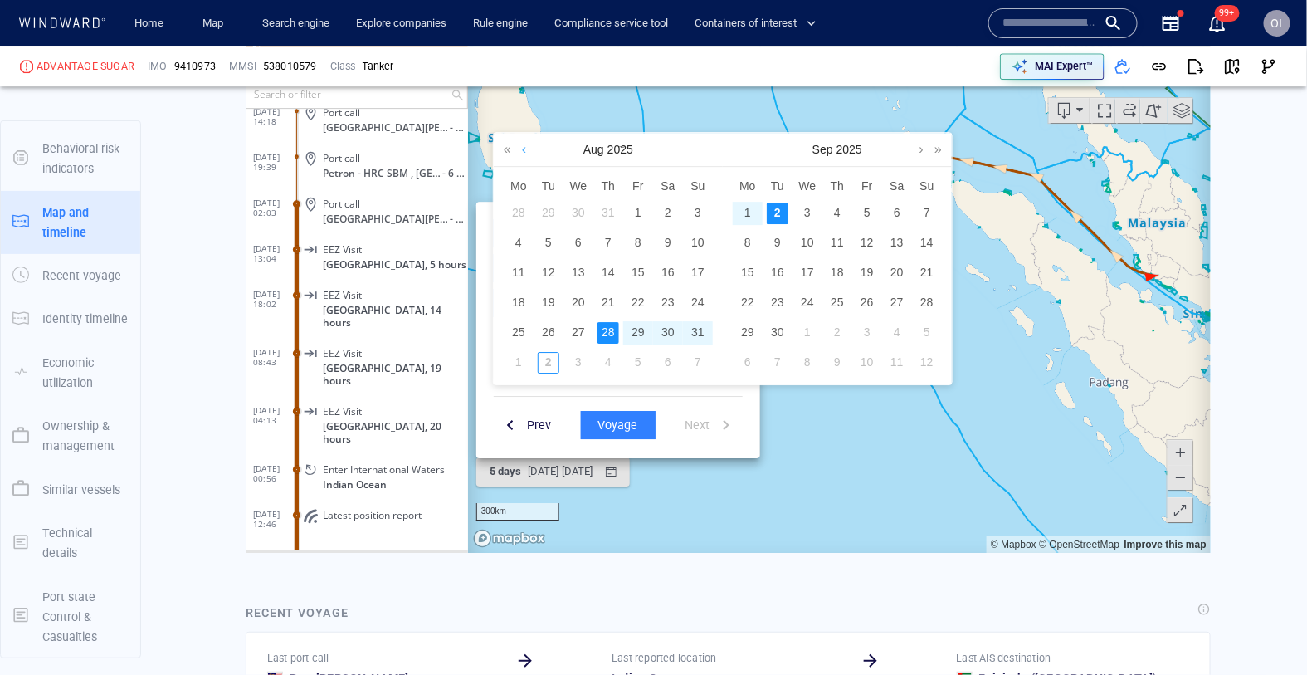
click at [525, 147] on link at bounding box center [523, 148] width 12 height 33
click at [550, 208] on div "1" at bounding box center [548, 213] width 22 height 22
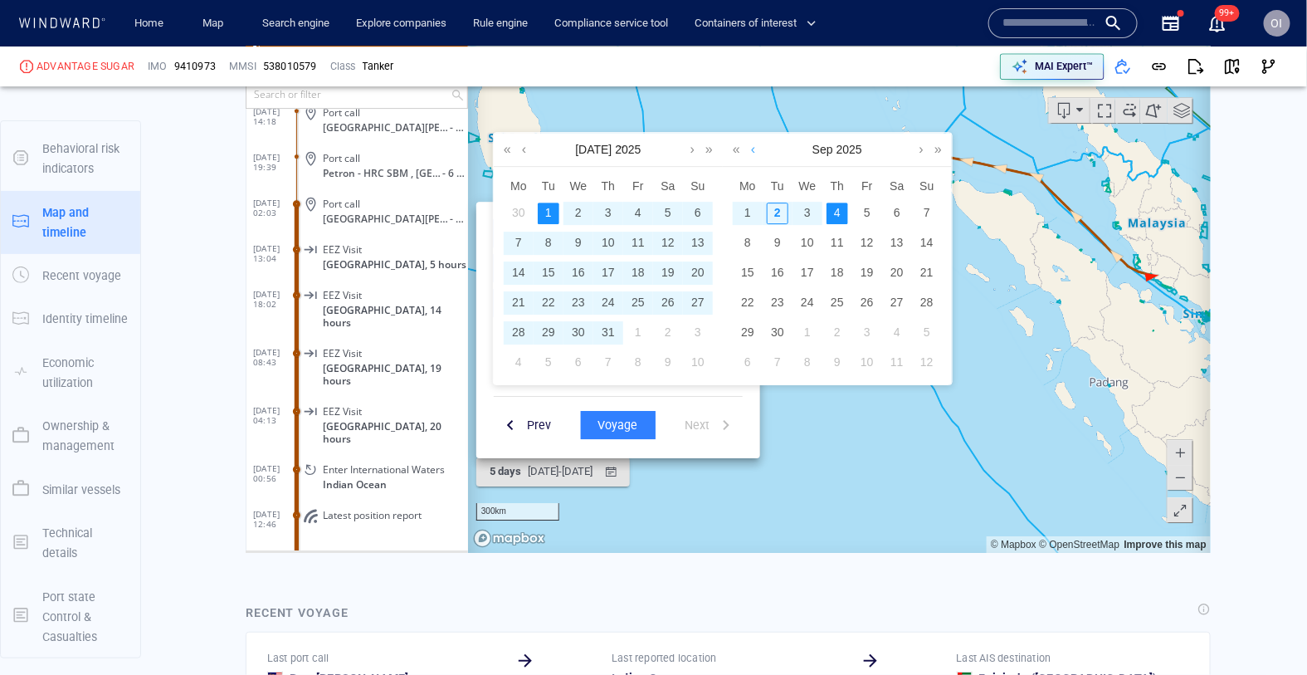
click at [748, 149] on link at bounding box center [752, 148] width 12 height 33
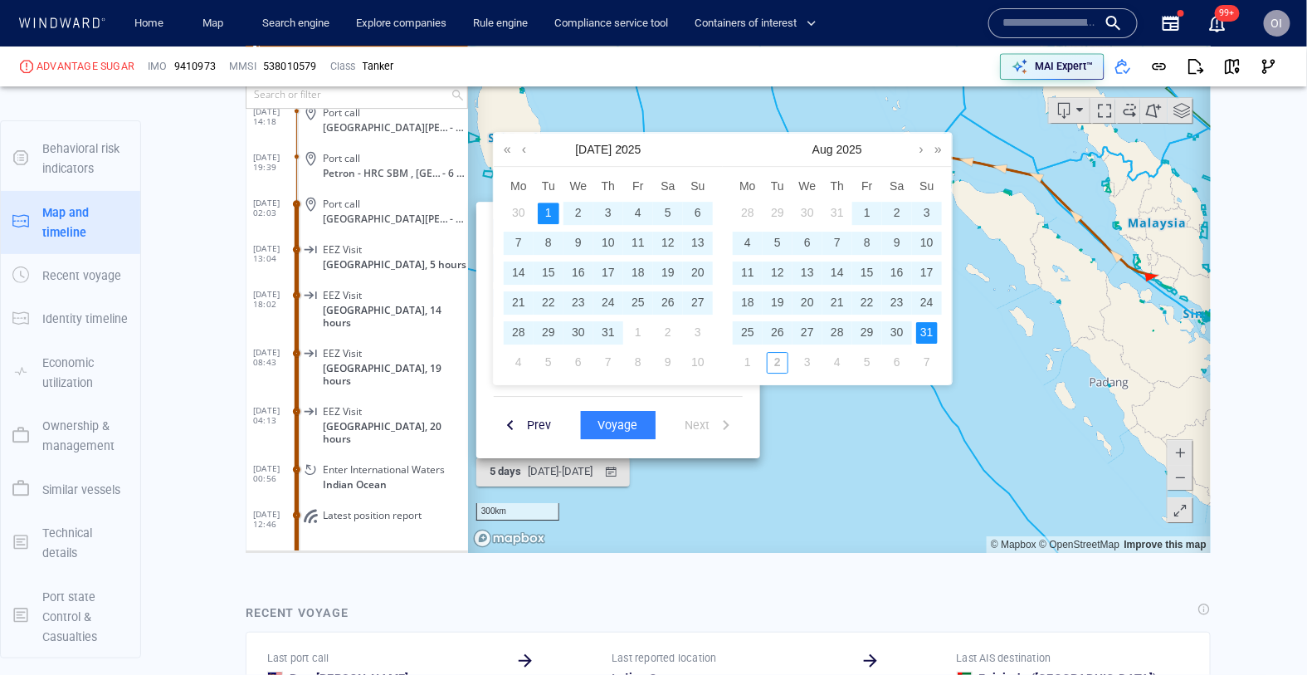
click at [934, 337] on div "31" at bounding box center [926, 332] width 22 height 22
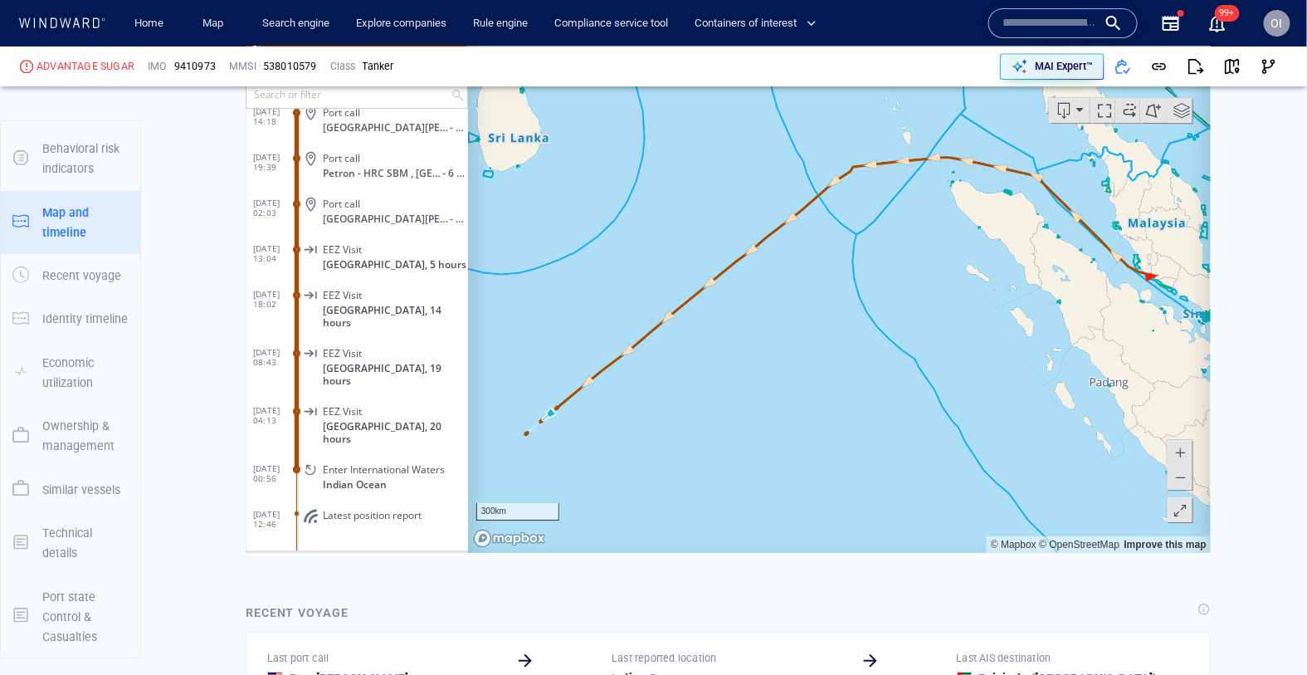
scroll to position [316629, 0]
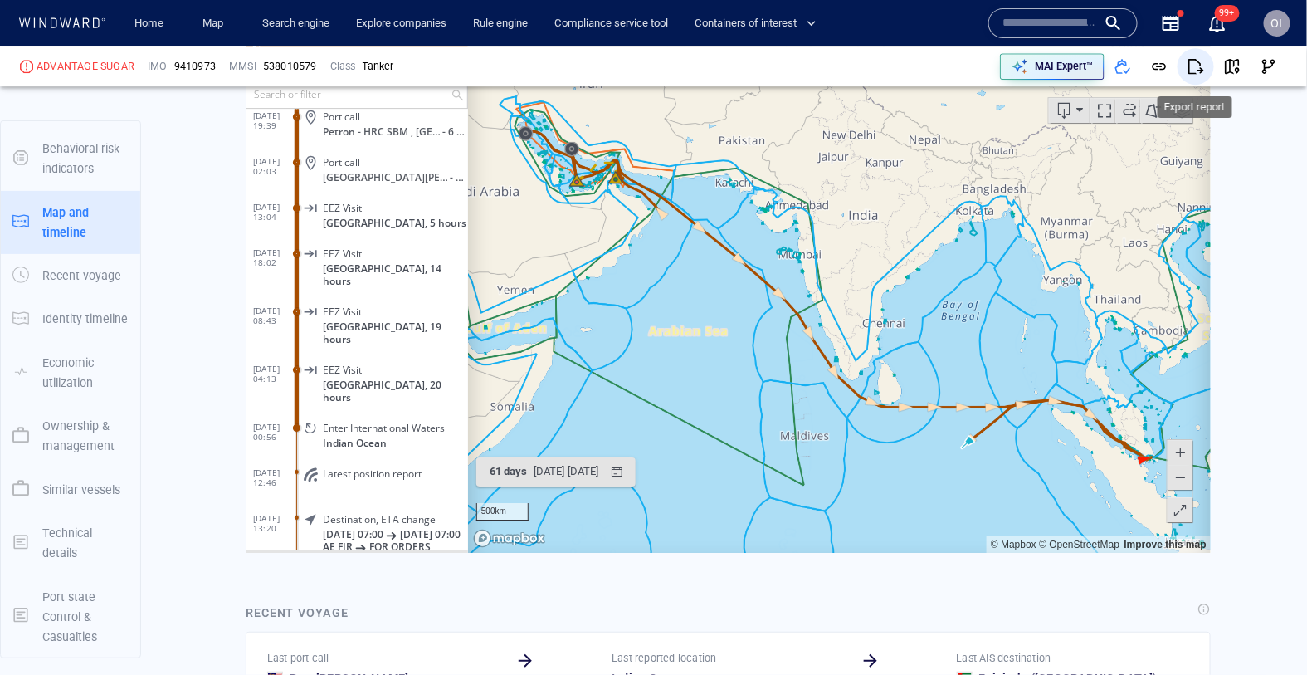
click at [1197, 66] on span "button" at bounding box center [1196, 66] width 17 height 17
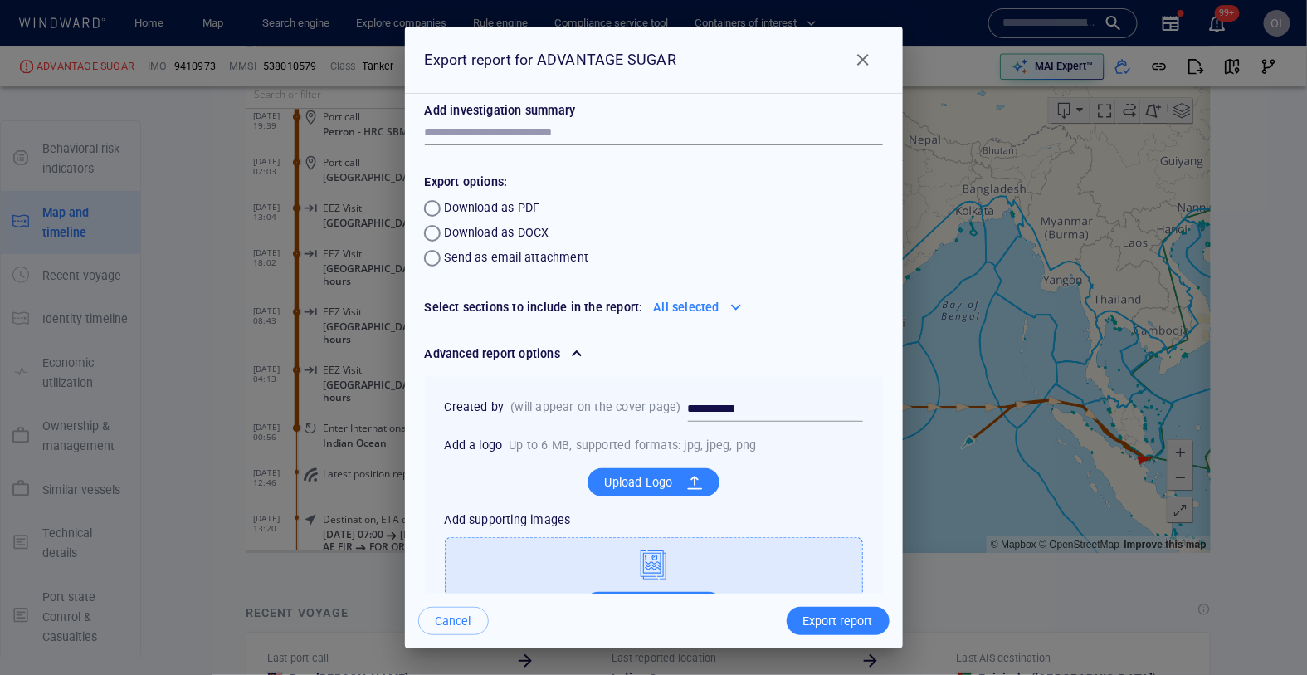
scroll to position [72, 0]
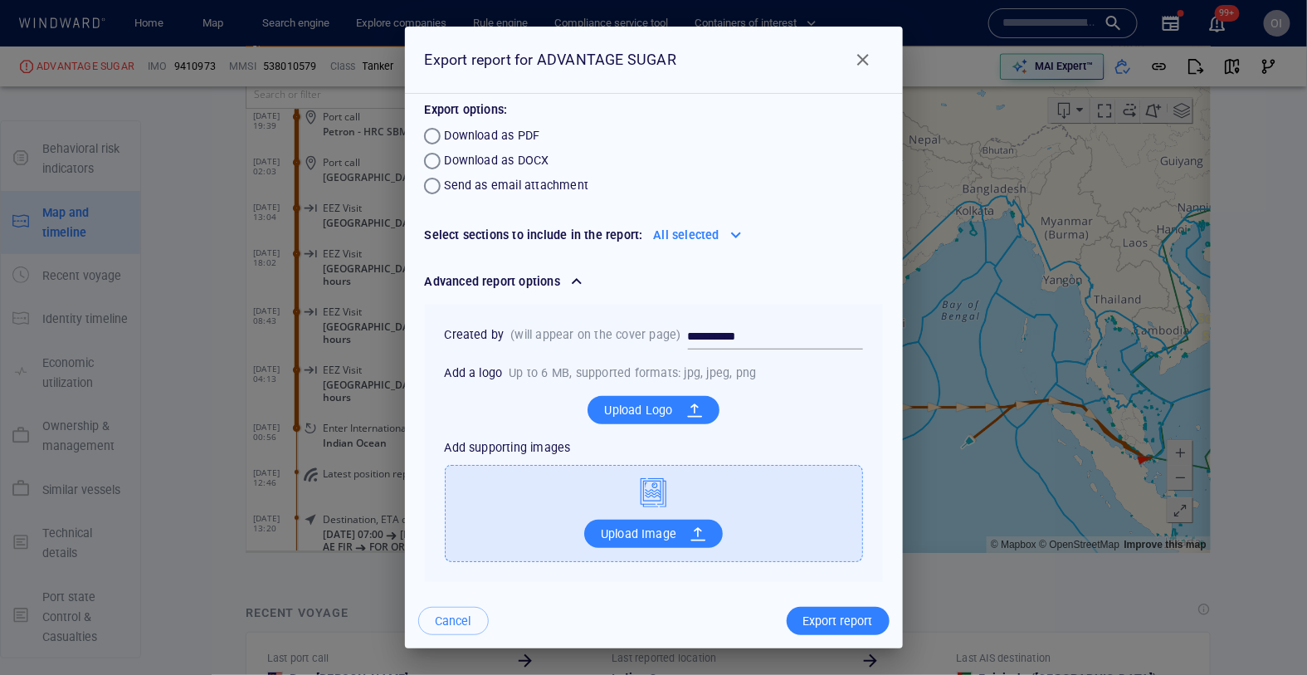
drag, startPoint x: 571, startPoint y: 569, endPoint x: 571, endPoint y: 632, distance: 62.2
click at [571, 632] on div "**********" at bounding box center [654, 338] width 498 height 622
click at [816, 618] on div "Export report" at bounding box center [838, 621] width 76 height 27
